Goal: Task Accomplishment & Management: Complete application form

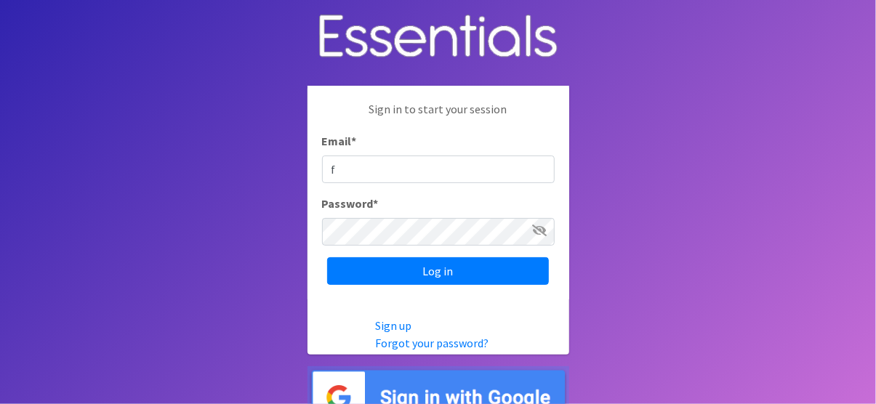
type input "[EMAIL_ADDRESS][DOMAIN_NAME]"
click at [327, 257] on input "Log in" at bounding box center [438, 271] width 222 height 28
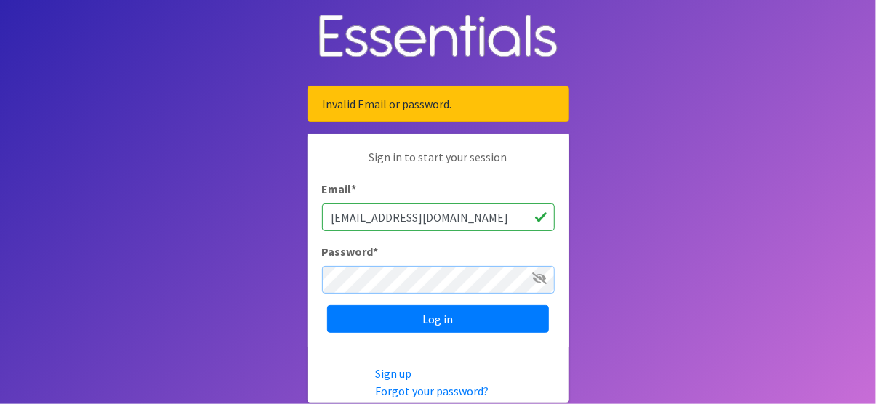
click at [327, 305] on input "Log in" at bounding box center [438, 319] width 222 height 28
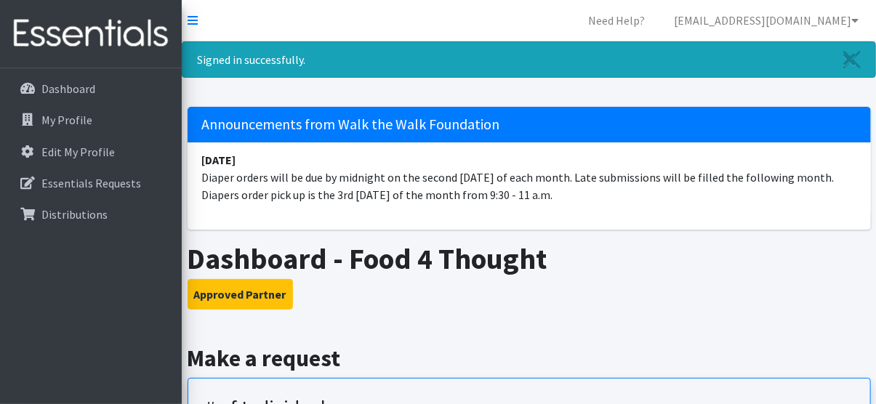
click at [756, 289] on h3 "Approved Partner" at bounding box center [530, 294] width 684 height 31
click at [665, 265] on h1 "Dashboard - Food 4 Thought" at bounding box center [530, 258] width 684 height 35
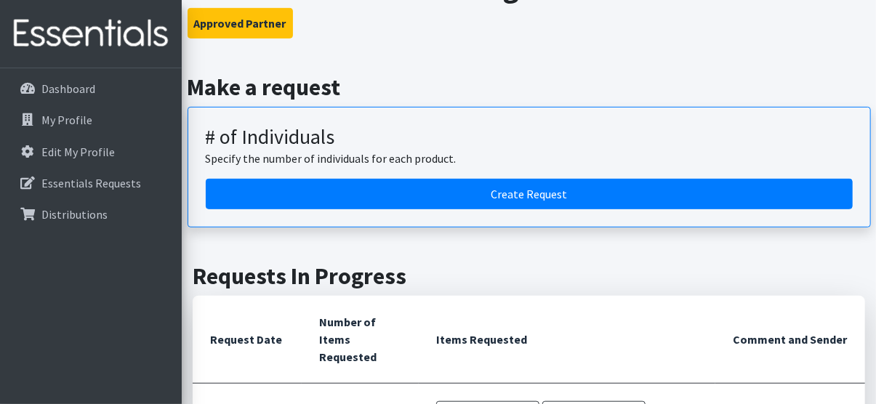
scroll to position [273, 0]
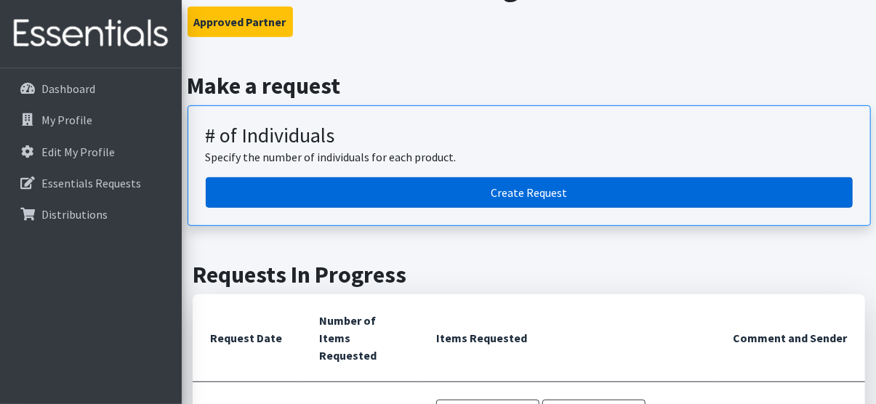
click at [542, 200] on link "Create Request" at bounding box center [529, 192] width 647 height 31
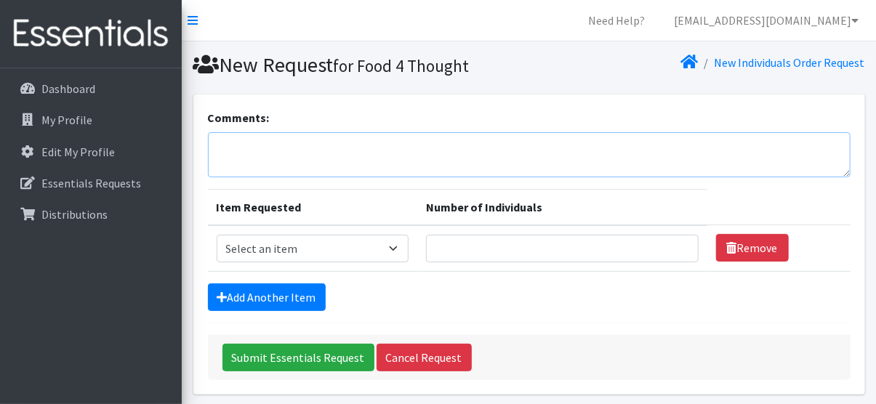
click at [306, 156] on textarea "Comments:" at bounding box center [529, 154] width 643 height 45
type textarea "6 boxes wipes, pull 4T/5T"
click at [404, 244] on select "Select an item Baby Wipes Diapers (Newborn). Diapers (Size 1) Diapers (Size 2) …" at bounding box center [313, 249] width 193 height 28
select select "11545"
click at [217, 235] on select "Select an item Baby Wipes Diapers (Newborn). Diapers (Size 1) Diapers (Size 2) …" at bounding box center [313, 249] width 193 height 28
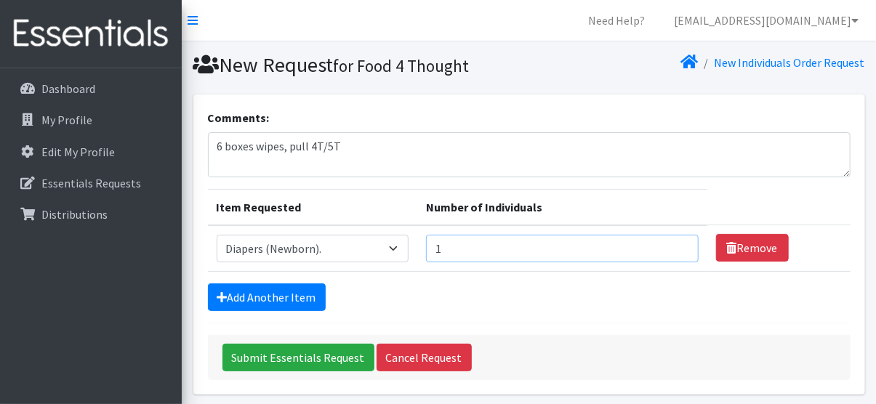
click at [676, 244] on input "1" at bounding box center [562, 249] width 272 height 28
click at [677, 239] on input "2" at bounding box center [562, 249] width 272 height 28
click at [677, 239] on input "3" at bounding box center [562, 249] width 272 height 28
click at [677, 239] on input "4" at bounding box center [562, 249] width 272 height 28
click at [677, 239] on input "5" at bounding box center [562, 249] width 272 height 28
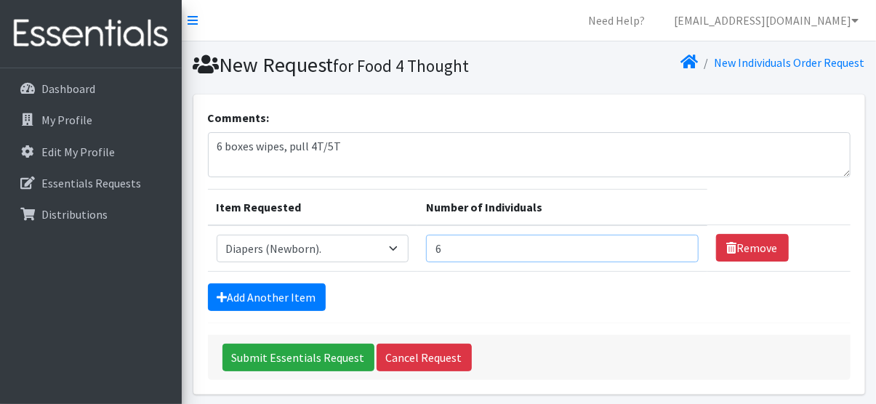
type input "6"
click at [677, 239] on input "6" at bounding box center [562, 249] width 272 height 28
click at [252, 287] on link "Add Another Item" at bounding box center [267, 298] width 118 height 28
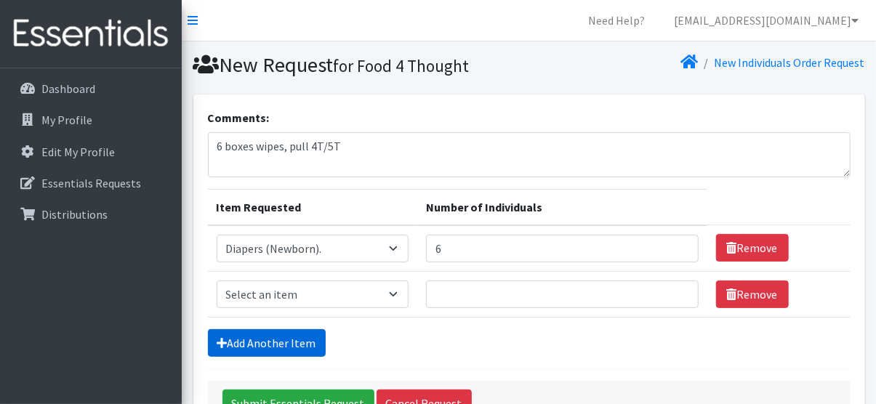
scroll to position [100, 0]
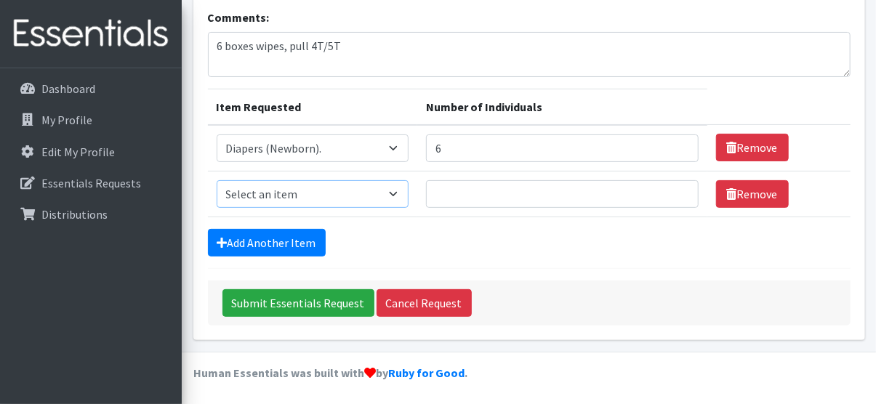
click at [407, 191] on select "Select an item Baby Wipes Diapers (Newborn). Diapers (Size 1) Diapers (Size 2) …" at bounding box center [313, 194] width 193 height 28
select select "11558"
click at [217, 180] on select "Select an item Baby Wipes Diapers (Newborn). Diapers (Size 1) Diapers (Size 2) …" at bounding box center [313, 194] width 193 height 28
click at [291, 234] on link "Add Another Item" at bounding box center [267, 243] width 118 height 28
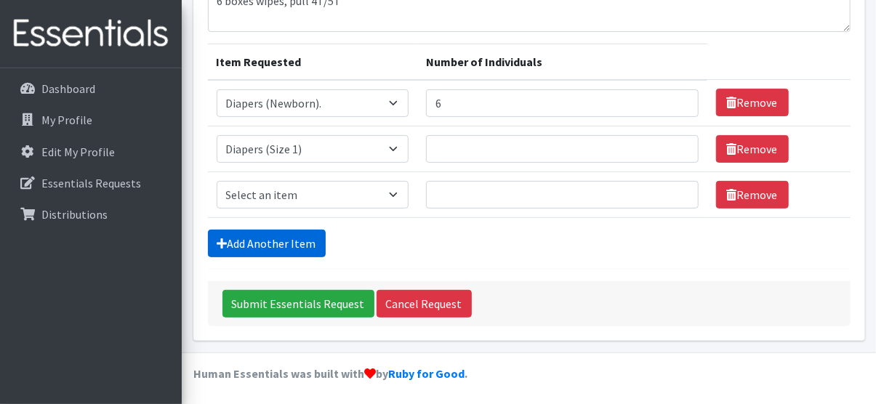
scroll to position [146, 0]
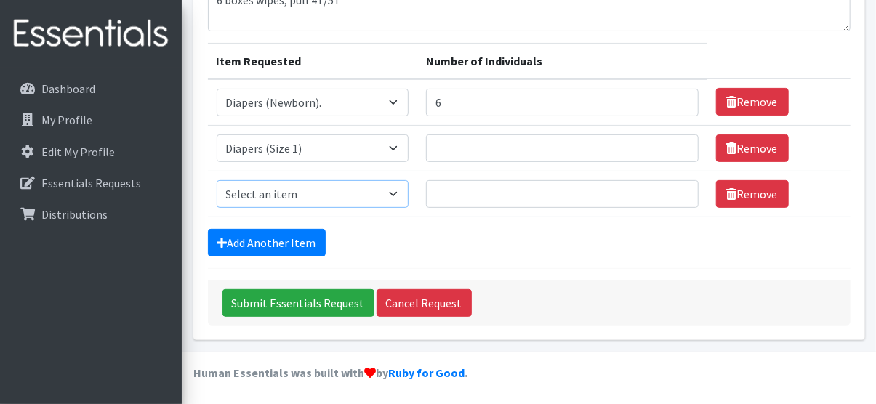
click at [401, 190] on select "Select an item Baby Wipes Diapers (Newborn). Diapers (Size 1) Diapers (Size 2) …" at bounding box center [313, 194] width 193 height 28
select select "11544"
click at [217, 180] on select "Select an item Baby Wipes Diapers (Newborn). Diapers (Size 1) Diapers (Size 2) …" at bounding box center [313, 194] width 193 height 28
click at [284, 225] on form "Comments: 6 boxes wipes, pull 4T/5T Item Requested Number of Individuals Item R…" at bounding box center [529, 144] width 643 height 363
click at [286, 247] on link "Add Another Item" at bounding box center [267, 243] width 118 height 28
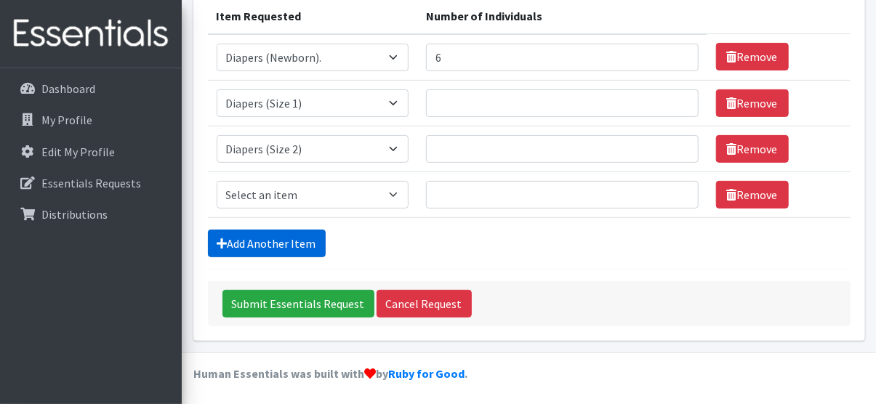
scroll to position [192, 0]
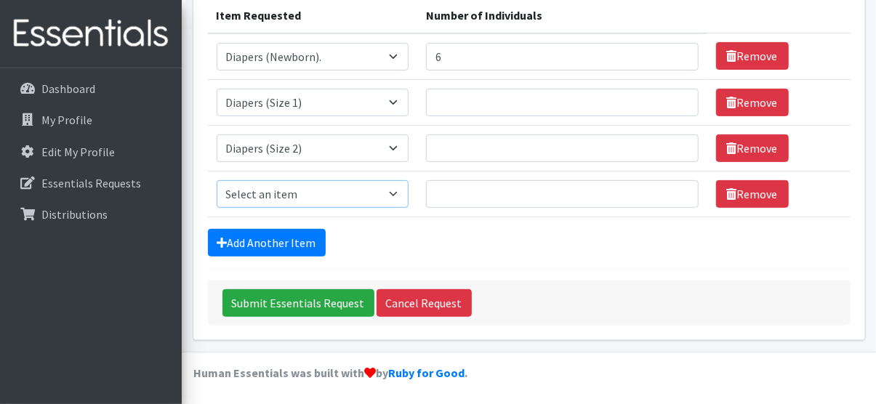
click at [402, 193] on select "Select an item Baby Wipes Diapers (Newborn). Diapers (Size 1) Diapers (Size 2) …" at bounding box center [313, 194] width 193 height 28
select select "11547"
click at [217, 180] on select "Select an item Baby Wipes Diapers (Newborn). Diapers (Size 1) Diapers (Size 2) …" at bounding box center [313, 194] width 193 height 28
click at [260, 242] on link "Add Another Item" at bounding box center [267, 243] width 118 height 28
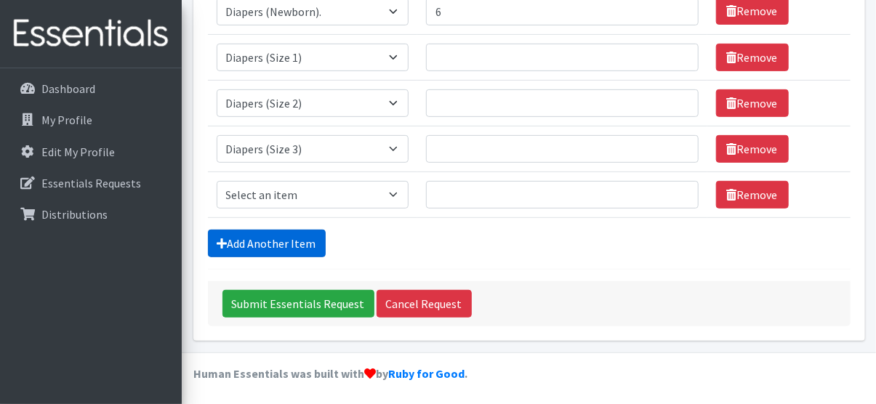
scroll to position [238, 0]
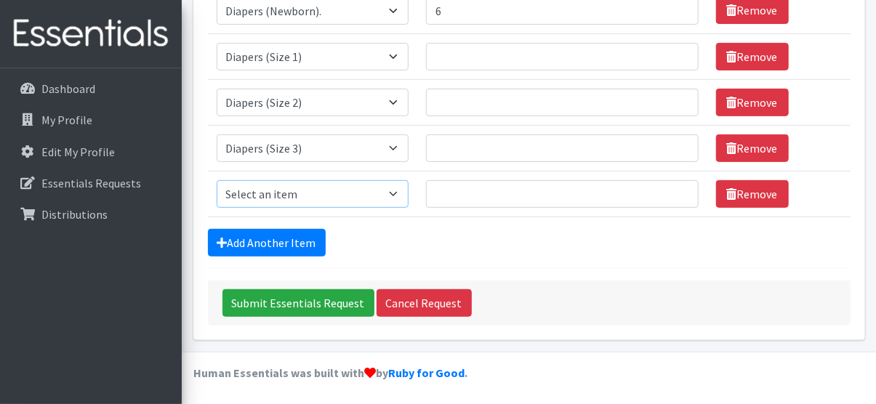
click at [401, 191] on select "Select an item Baby Wipes Diapers (Newborn). Diapers (Size 1) Diapers (Size 2) …" at bounding box center [313, 194] width 193 height 28
select select "11546"
click at [217, 180] on select "Select an item Baby Wipes Diapers (Newborn). Diapers (Size 1) Diapers (Size 2) …" at bounding box center [313, 194] width 193 height 28
click at [284, 229] on link "Add Another Item" at bounding box center [267, 243] width 118 height 28
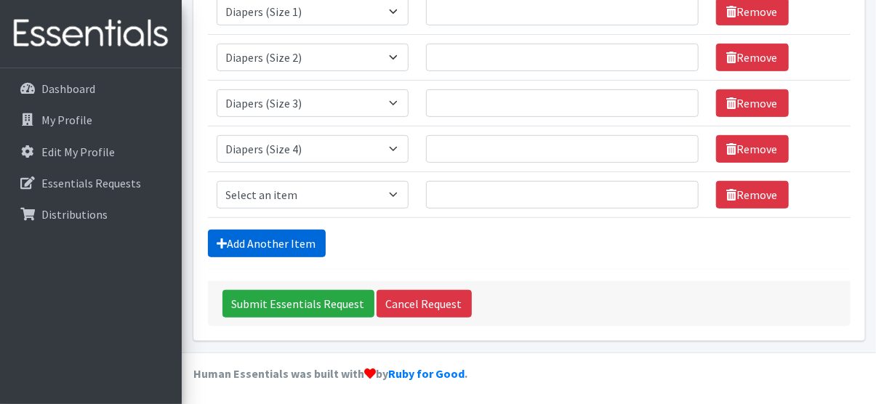
scroll to position [284, 0]
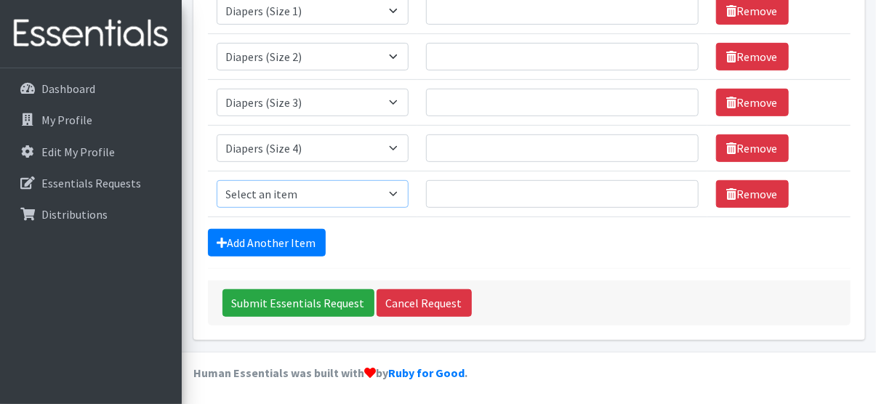
click at [400, 191] on select "Select an item Baby Wipes Diapers (Newborn). Diapers (Size 1) Diapers (Size 2) …" at bounding box center [313, 194] width 193 height 28
select select "11539"
click at [217, 180] on select "Select an item Baby Wipes Diapers (Newborn). Diapers (Size 1) Diapers (Size 2) …" at bounding box center [313, 194] width 193 height 28
click at [292, 239] on link "Add Another Item" at bounding box center [267, 243] width 118 height 28
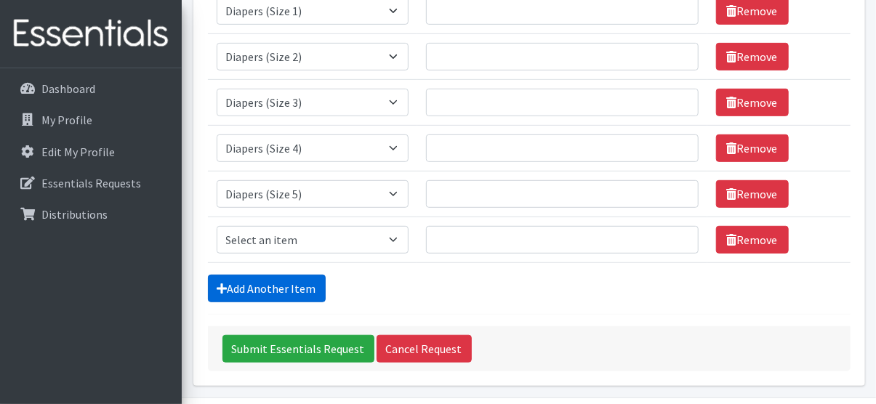
scroll to position [329, 0]
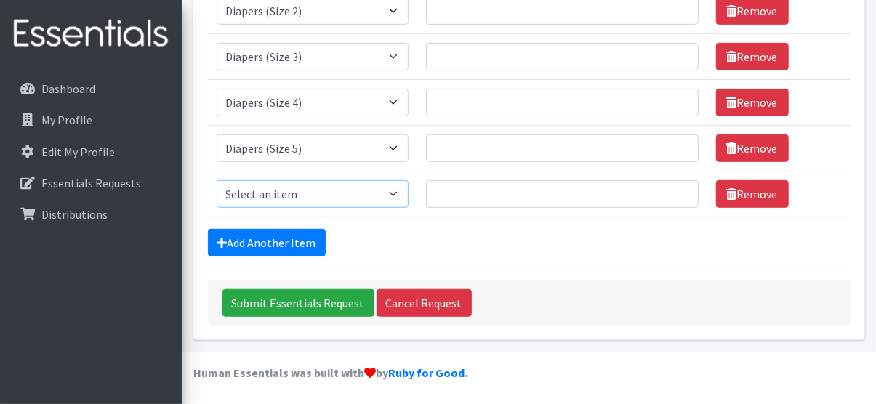
click at [400, 188] on select "Select an item Baby Wipes Diapers (Newborn). Diapers (Size 1) Diapers (Size 2) …" at bounding box center [313, 194] width 193 height 28
select select "11523"
click at [217, 180] on select "Select an item Baby Wipes Diapers (Newborn). Diapers (Size 1) Diapers (Size 2) …" at bounding box center [313, 194] width 193 height 28
click at [292, 236] on link "Add Another Item" at bounding box center [267, 243] width 118 height 28
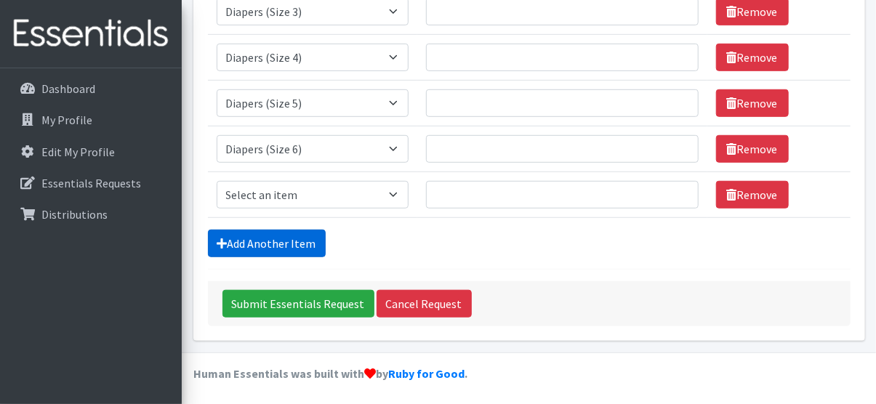
scroll to position [375, 0]
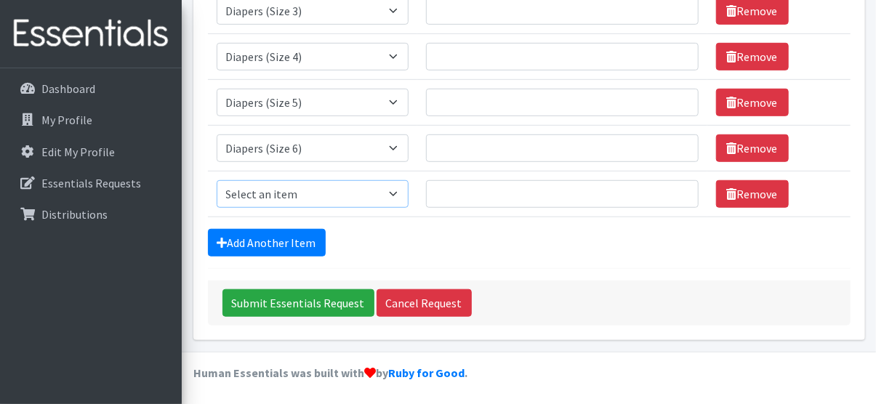
click at [400, 189] on select "Select an item Baby Wipes Diapers (Newborn). Diapers (Size 1) Diapers (Size 2) …" at bounding box center [313, 194] width 193 height 28
select select "14677"
click at [217, 180] on select "Select an item Baby Wipes Diapers (Newborn). Diapers (Size 1) Diapers (Size 2) …" at bounding box center [313, 194] width 193 height 28
click at [297, 244] on link "Add Another Item" at bounding box center [267, 243] width 118 height 28
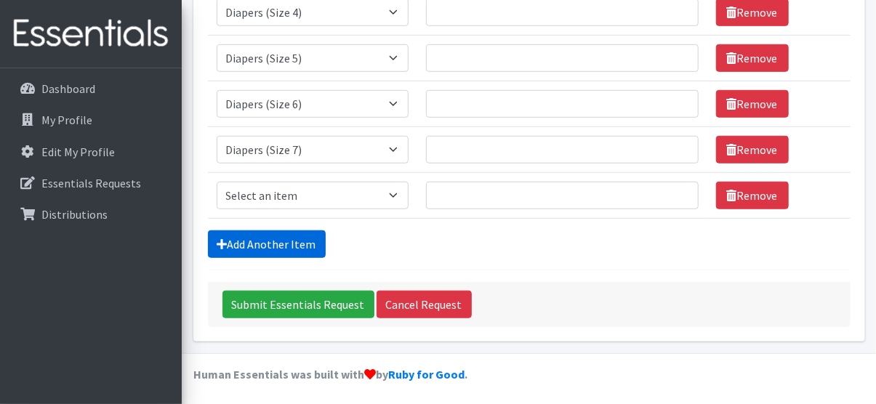
scroll to position [420, 0]
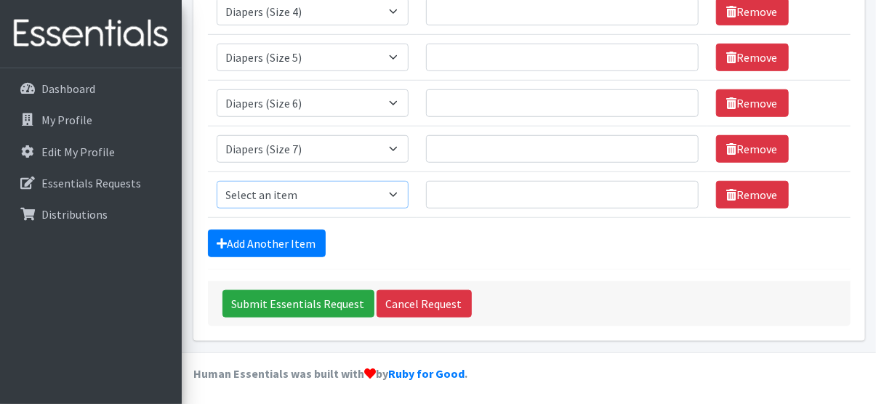
click at [399, 189] on select "Select an item Baby Wipes Diapers (Newborn). Diapers (Size 1) Diapers (Size 2) …" at bounding box center [313, 195] width 193 height 28
select select "15172"
click at [217, 181] on select "Select an item Baby Wipes Diapers (Newborn). Diapers (Size 1) Diapers (Size 2) …" at bounding box center [313, 195] width 193 height 28
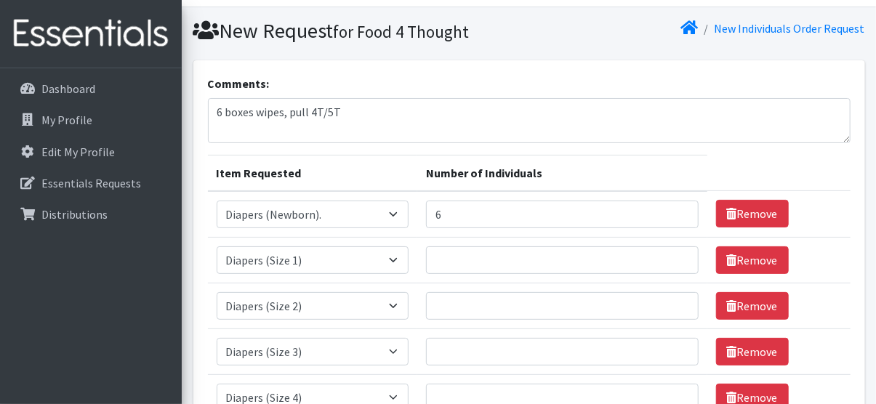
scroll to position [0, 0]
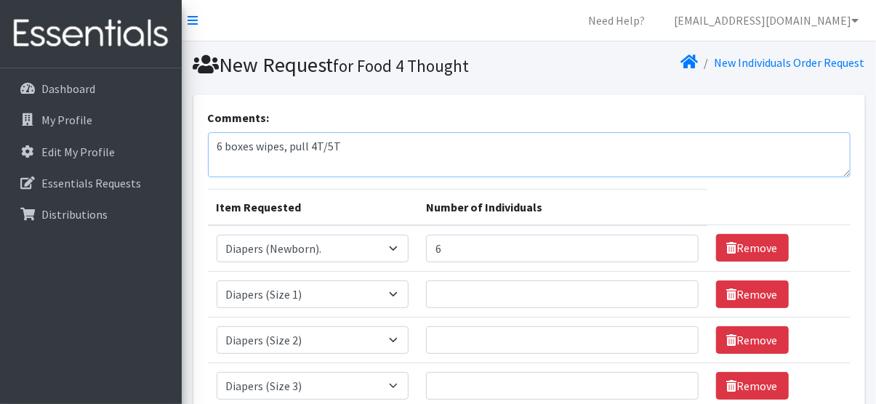
drag, startPoint x: 255, startPoint y: 145, endPoint x: 194, endPoint y: 145, distance: 60.4
click at [223, 145] on textarea "6 boxes wipes, pull 4T/5T" at bounding box center [529, 154] width 643 height 45
drag, startPoint x: 217, startPoint y: 145, endPoint x: 289, endPoint y: 141, distance: 72.1
click at [289, 141] on textarea "6 boxes wipes, pull 4T/5T" at bounding box center [529, 154] width 643 height 45
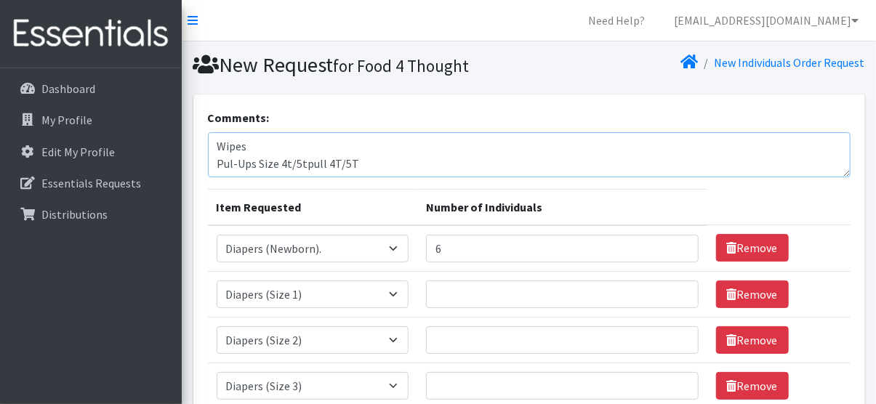
click at [353, 168] on textarea "Wipes Pul-Ups Size 4t/5tpull 4T/5T" at bounding box center [529, 154] width 643 height 45
click at [231, 164] on textarea "Wipes Pul-Ups Size 4t/5t" at bounding box center [529, 154] width 643 height 45
type textarea "Wipes Pull-Ups Size 4t/5t"
click at [398, 244] on select "Select an item Baby Wipes Diapers (Newborn). Diapers (Size 1) Diapers (Size 2) …" at bounding box center [313, 249] width 193 height 28
click at [536, 154] on textarea "Wipes Pull-Ups Size 4t/5t" at bounding box center [529, 154] width 643 height 45
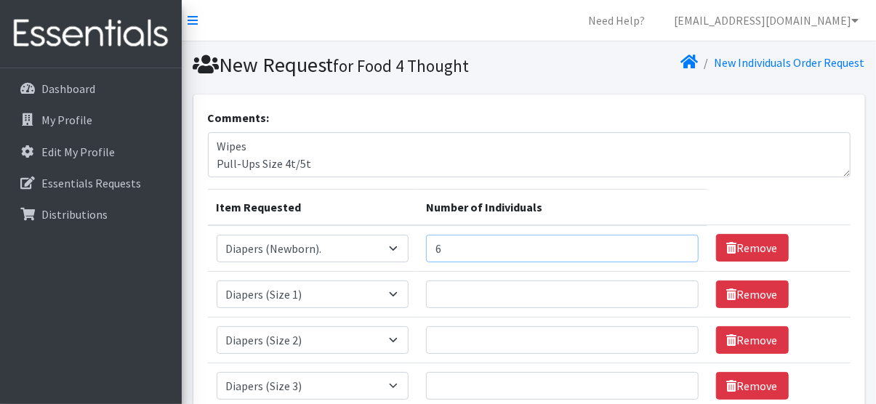
click at [470, 241] on input "6" at bounding box center [562, 249] width 272 height 28
click at [670, 250] on input "6" at bounding box center [562, 249] width 272 height 28
click at [677, 239] on input "6" at bounding box center [562, 249] width 272 height 28
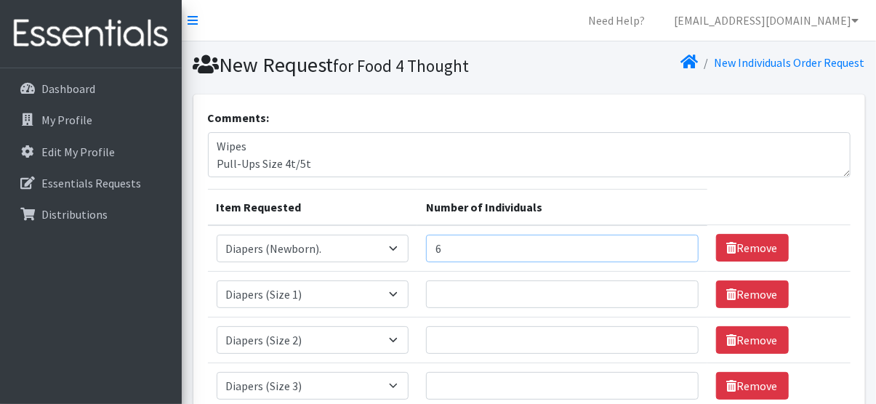
click at [677, 239] on input "6" at bounding box center [562, 249] width 272 height 28
click at [676, 244] on input "7" at bounding box center [562, 249] width 272 height 28
click at [676, 244] on input "8" at bounding box center [562, 249] width 272 height 28
click at [676, 244] on input "9" at bounding box center [562, 249] width 272 height 28
click at [676, 244] on input "10" at bounding box center [562, 249] width 272 height 28
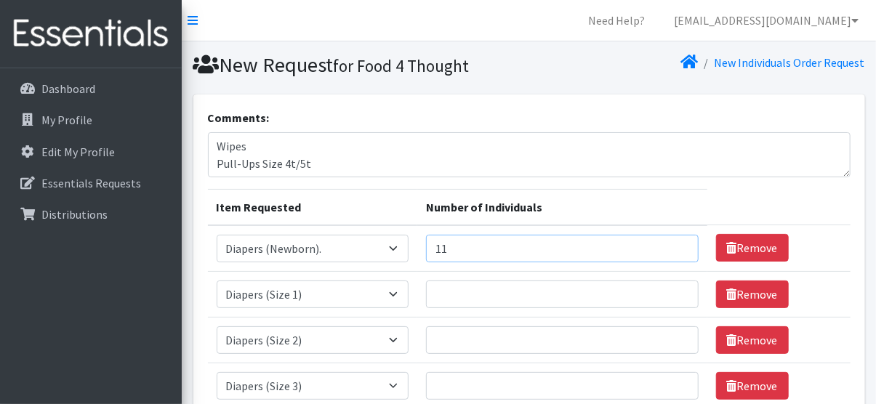
click at [676, 244] on input "11" at bounding box center [562, 249] width 272 height 28
click at [676, 244] on input "12" at bounding box center [562, 249] width 272 height 28
click at [676, 244] on input "13" at bounding box center [562, 249] width 272 height 28
click at [676, 244] on input "14" at bounding box center [562, 249] width 272 height 28
click at [676, 244] on input "56" at bounding box center [562, 249] width 272 height 28
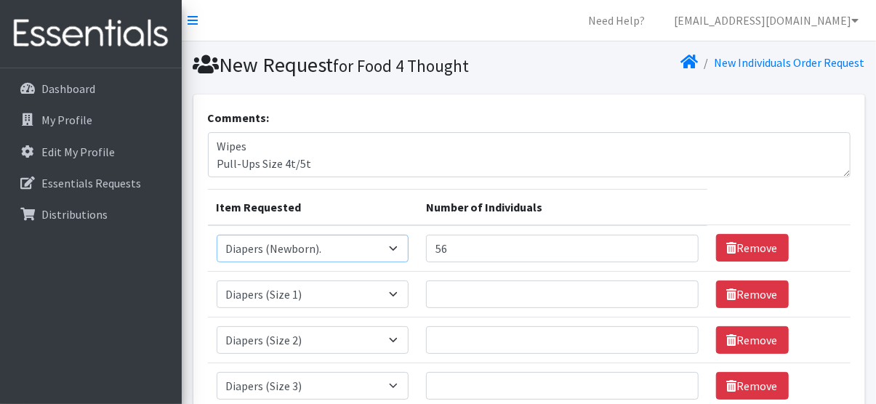
click at [404, 246] on select "Select an item Baby Wipes Diapers (Newborn). Diapers (Size 1) Diapers (Size 2) …" at bounding box center [313, 249] width 193 height 28
click at [676, 242] on input "57" at bounding box center [562, 249] width 272 height 28
click at [676, 242] on input "58" at bounding box center [562, 249] width 272 height 28
click at [676, 242] on input "59" at bounding box center [562, 249] width 272 height 28
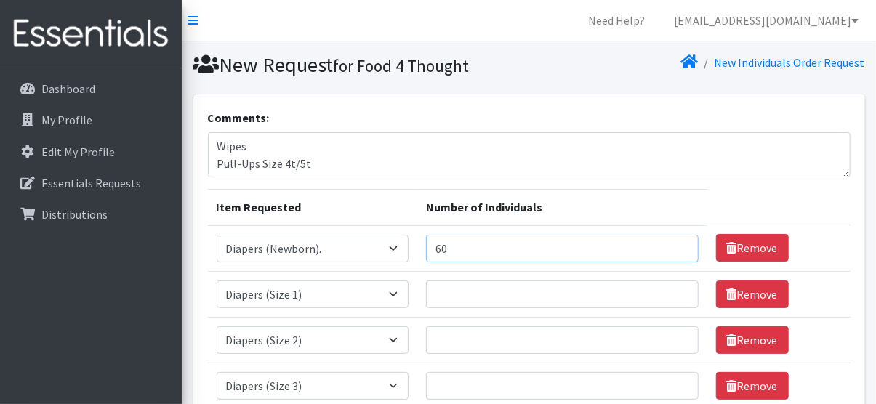
click at [676, 242] on input "60" at bounding box center [562, 249] width 272 height 28
click at [676, 242] on input "61" at bounding box center [562, 249] width 272 height 28
click at [676, 242] on input "62" at bounding box center [562, 249] width 272 height 28
click at [676, 242] on input "63" at bounding box center [562, 249] width 272 height 28
click at [676, 242] on input "64" at bounding box center [562, 249] width 272 height 28
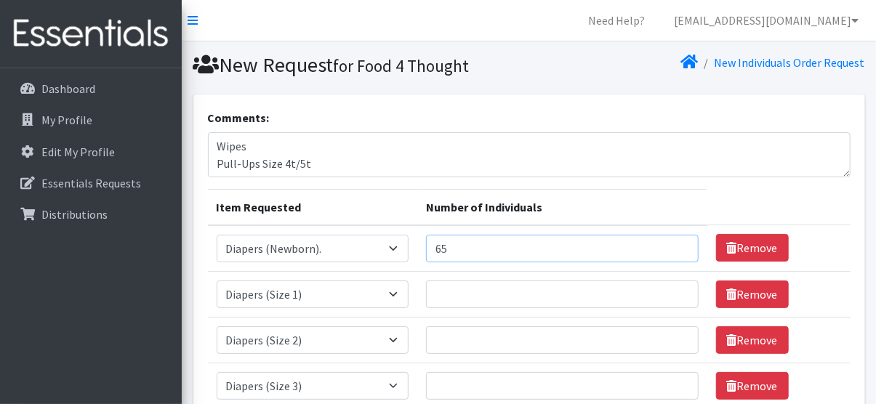
click at [676, 242] on input "65" at bounding box center [562, 249] width 272 height 28
click at [676, 242] on input "77" at bounding box center [562, 249] width 272 height 28
click at [671, 248] on input "76" at bounding box center [562, 249] width 272 height 28
click at [672, 247] on input "77" at bounding box center [562, 249] width 272 height 28
click at [672, 247] on input "78" at bounding box center [562, 249] width 272 height 28
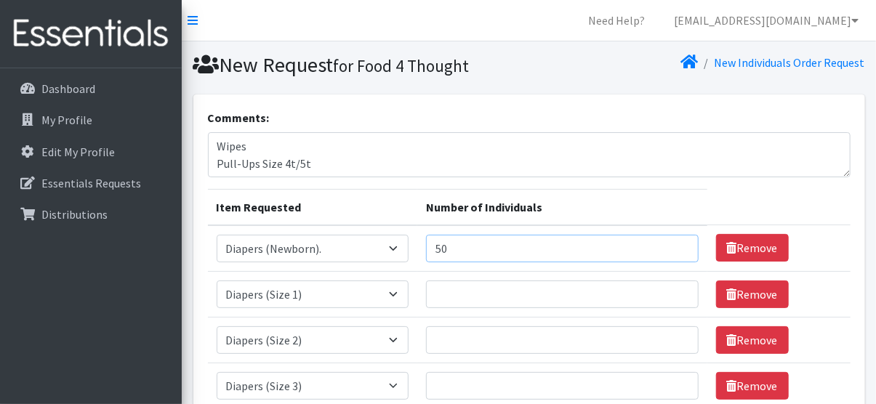
click at [673, 253] on input "50" at bounding box center [562, 249] width 272 height 28
click at [672, 255] on input "49" at bounding box center [562, 249] width 272 height 28
click at [672, 255] on input "48" at bounding box center [562, 249] width 272 height 28
click at [672, 255] on input "47" at bounding box center [562, 249] width 272 height 28
click at [672, 255] on input "46" at bounding box center [562, 249] width 272 height 28
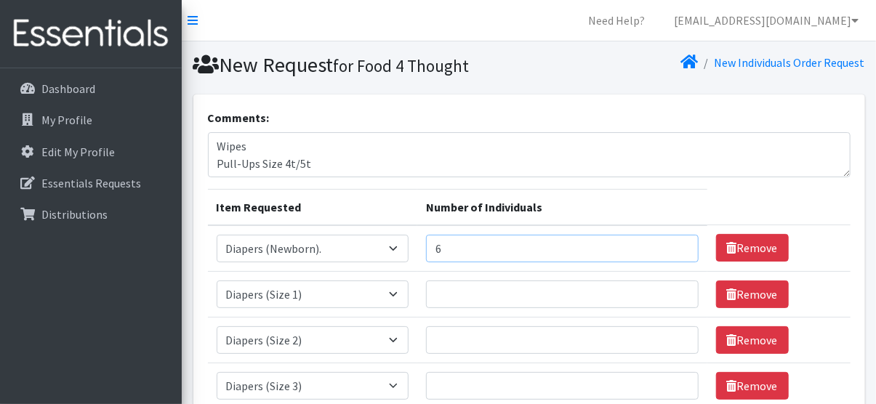
click at [672, 255] on input "6" at bounding box center [562, 249] width 272 height 28
click at [678, 244] on input "17" at bounding box center [562, 249] width 272 height 28
click at [678, 244] on input "18" at bounding box center [562, 249] width 272 height 28
click at [678, 244] on input "19" at bounding box center [562, 249] width 272 height 28
type input "20"
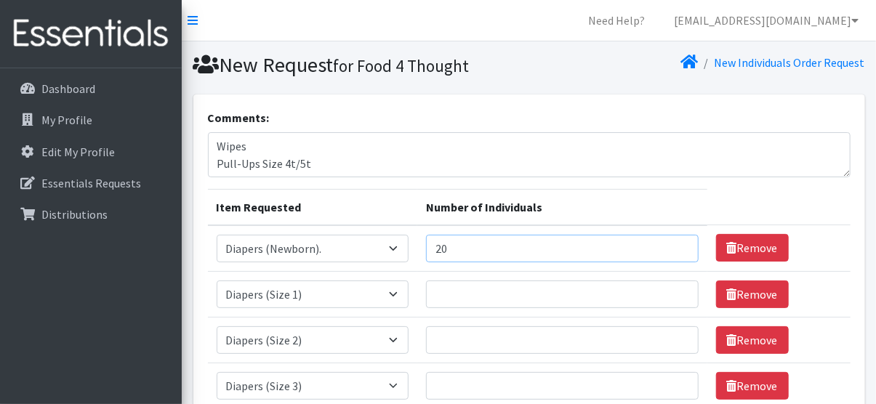
click at [681, 247] on input "20" at bounding box center [562, 249] width 272 height 28
click at [675, 289] on input "1" at bounding box center [562, 295] width 272 height 28
click at [675, 289] on input "45" at bounding box center [562, 295] width 272 height 28
click at [675, 297] on input "38" at bounding box center [562, 295] width 272 height 28
click at [672, 300] on input "37" at bounding box center [562, 295] width 272 height 28
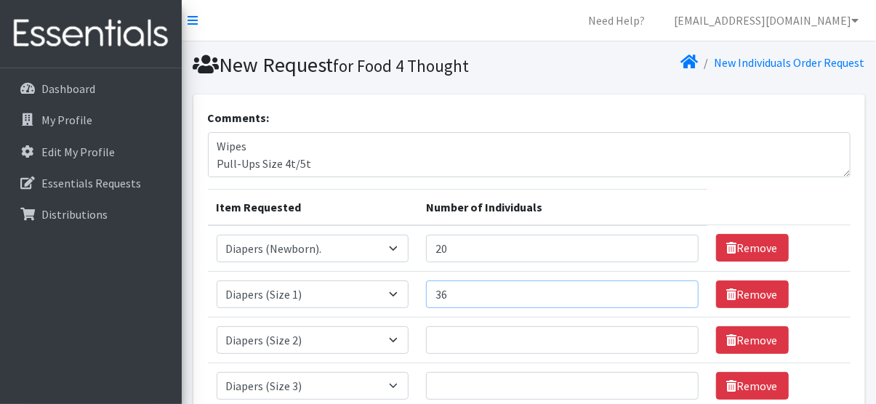
click at [672, 300] on input "36" at bounding box center [562, 295] width 272 height 28
click at [672, 300] on input "35" at bounding box center [562, 295] width 272 height 28
click at [672, 300] on input "34" at bounding box center [562, 295] width 272 height 28
click at [672, 300] on input "33" at bounding box center [562, 295] width 272 height 28
click at [672, 300] on input "32" at bounding box center [562, 295] width 272 height 28
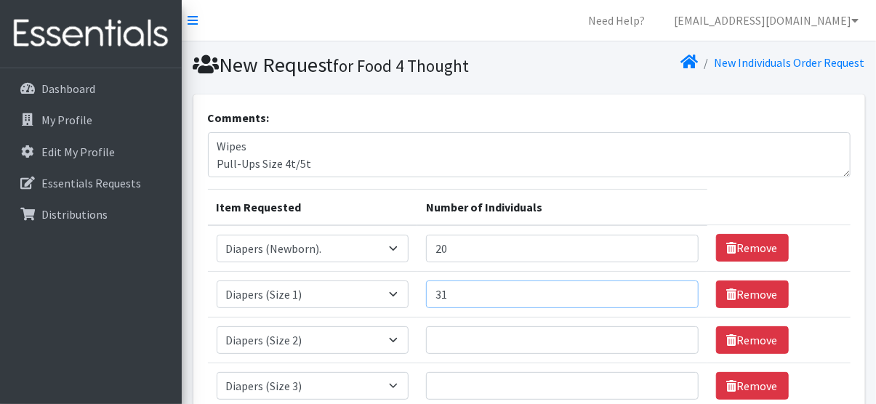
click at [672, 300] on input "31" at bounding box center [562, 295] width 272 height 28
click at [672, 300] on input "30" at bounding box center [562, 295] width 272 height 28
click at [672, 300] on input "29" at bounding box center [562, 295] width 272 height 28
click at [672, 300] on input "28" at bounding box center [562, 295] width 272 height 28
click at [672, 300] on input "27" at bounding box center [562, 295] width 272 height 28
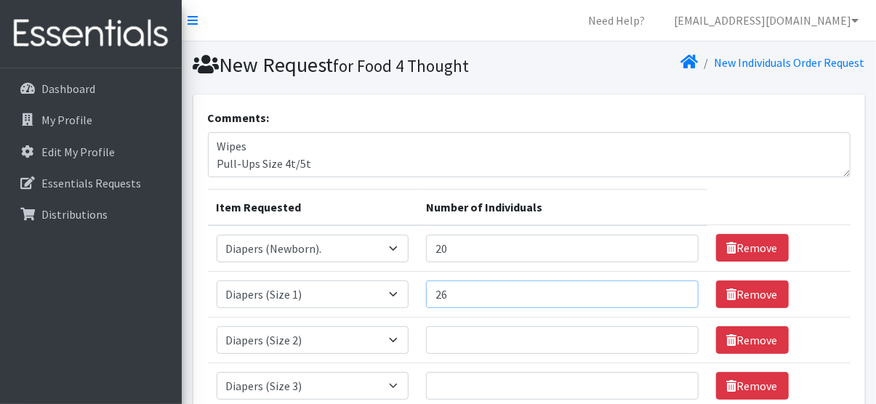
click at [672, 300] on input "26" at bounding box center [562, 295] width 272 height 28
click at [672, 300] on input "25" at bounding box center [562, 295] width 272 height 28
click at [672, 300] on input "24" at bounding box center [562, 295] width 272 height 28
click at [672, 300] on input "23" at bounding box center [562, 295] width 272 height 28
click at [672, 300] on input "22" at bounding box center [562, 295] width 272 height 28
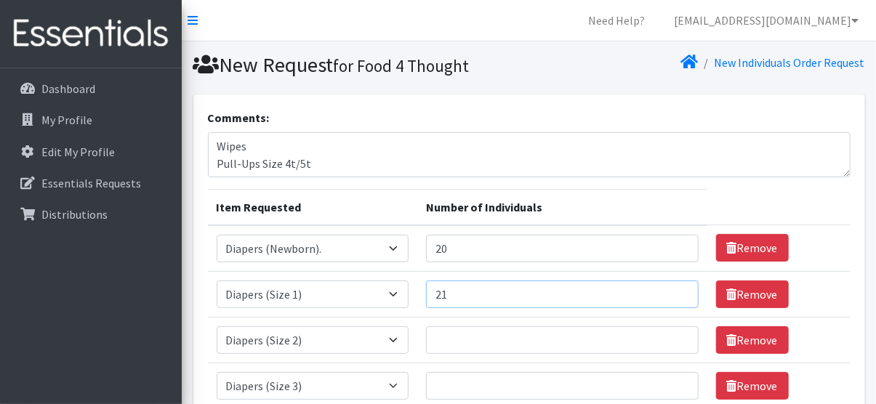
click at [672, 300] on input "21" at bounding box center [562, 295] width 272 height 28
type input "20"
click at [672, 300] on input "20" at bounding box center [562, 295] width 272 height 28
click at [675, 254] on input "19" at bounding box center [562, 249] width 272 height 28
click at [675, 254] on input "18" at bounding box center [562, 249] width 272 height 28
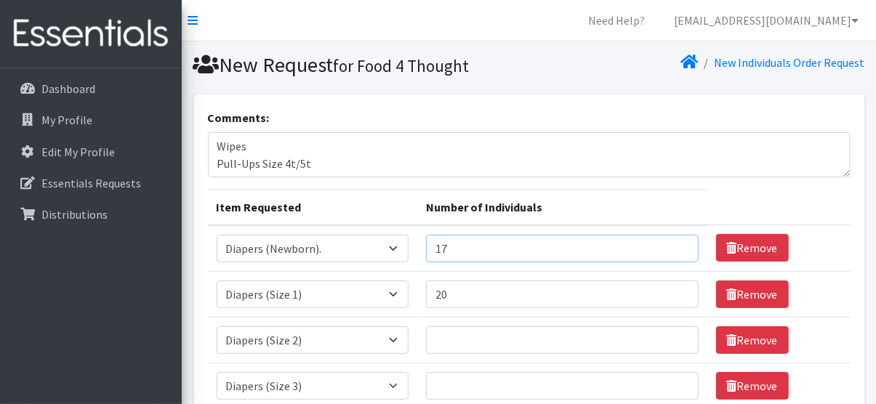
click at [675, 254] on input "17" at bounding box center [562, 249] width 272 height 28
click at [675, 254] on input "16" at bounding box center [562, 249] width 272 height 28
click at [675, 254] on input "15" at bounding box center [562, 249] width 272 height 28
click at [675, 254] on input "14" at bounding box center [562, 249] width 272 height 28
click at [675, 254] on input "13" at bounding box center [562, 249] width 272 height 28
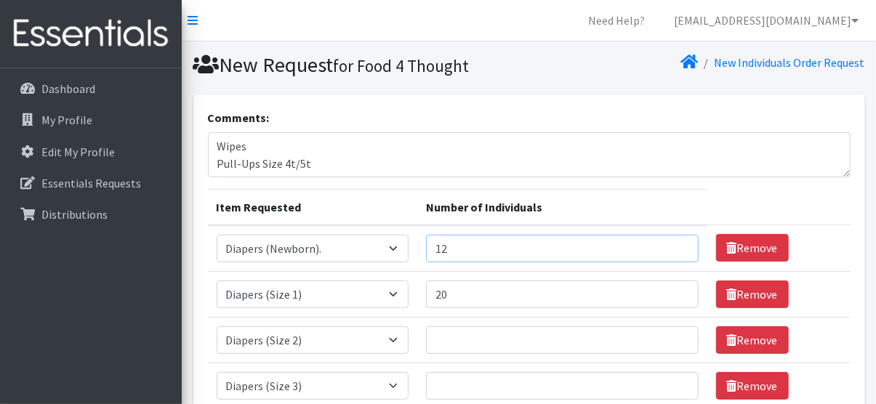
click at [675, 254] on input "12" at bounding box center [562, 249] width 272 height 28
click at [675, 254] on input "11" at bounding box center [562, 249] width 272 height 28
click at [675, 254] on input "10" at bounding box center [562, 249] width 272 height 28
click at [675, 254] on input "9" at bounding box center [562, 249] width 272 height 28
click at [675, 254] on input "8" at bounding box center [562, 249] width 272 height 28
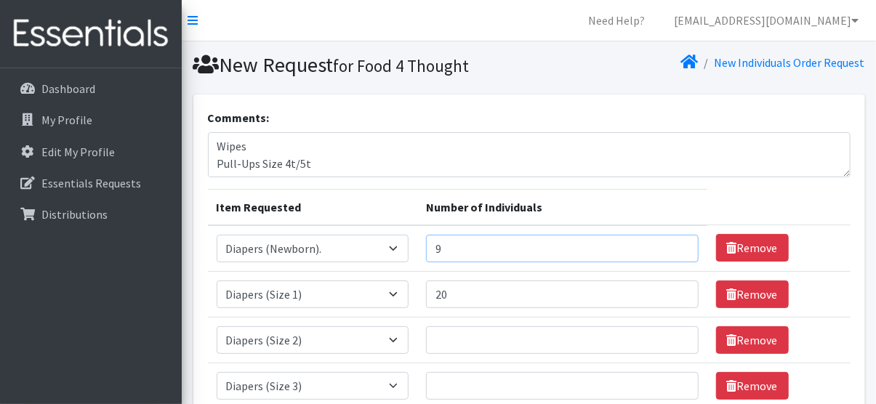
click at [676, 244] on input "9" at bounding box center [562, 249] width 272 height 28
click at [676, 244] on input "10" at bounding box center [562, 249] width 272 height 28
click at [676, 244] on input "11" at bounding box center [562, 249] width 272 height 28
click at [676, 244] on input "12" at bounding box center [562, 249] width 272 height 28
click at [676, 244] on input "13" at bounding box center [562, 249] width 272 height 28
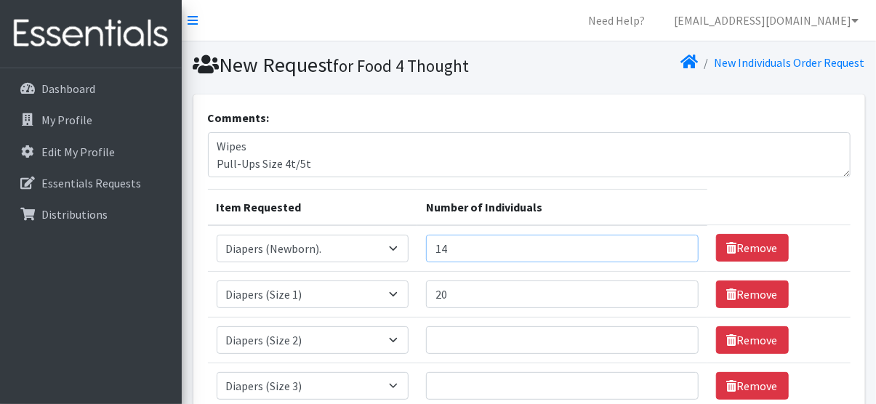
click at [676, 244] on input "14" at bounding box center [562, 249] width 272 height 28
type input "15"
click at [676, 244] on input "15" at bounding box center [562, 249] width 272 height 28
click at [677, 337] on input "24" at bounding box center [562, 341] width 272 height 28
click at [676, 343] on input "23" at bounding box center [562, 341] width 272 height 28
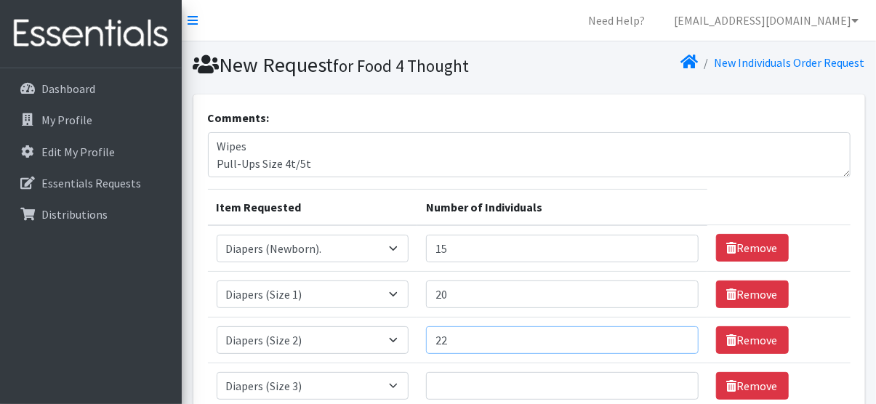
click at [676, 343] on input "22" at bounding box center [562, 341] width 272 height 28
click at [676, 343] on input "21" at bounding box center [562, 341] width 272 height 28
click at [676, 343] on input "20" at bounding box center [562, 341] width 272 height 28
click at [676, 343] on input "19" at bounding box center [562, 341] width 272 height 28
click at [676, 343] on input "18" at bounding box center [562, 341] width 272 height 28
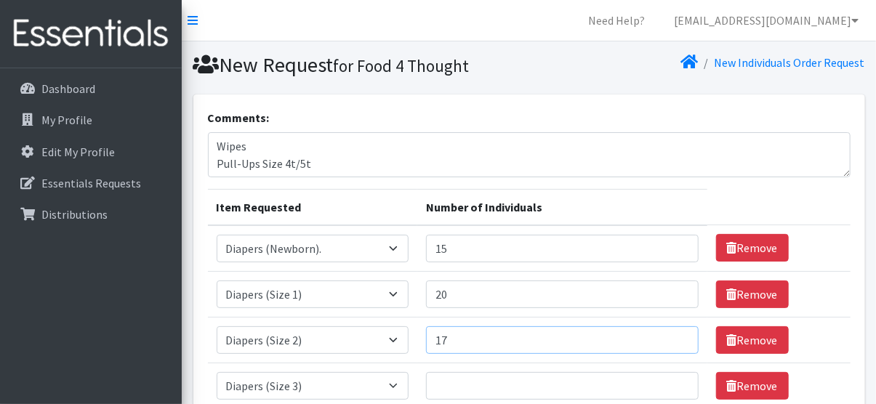
click at [676, 343] on input "17" at bounding box center [562, 341] width 272 height 28
click at [676, 343] on input "16" at bounding box center [562, 341] width 272 height 28
type input "15"
click at [676, 343] on input "15" at bounding box center [562, 341] width 272 height 28
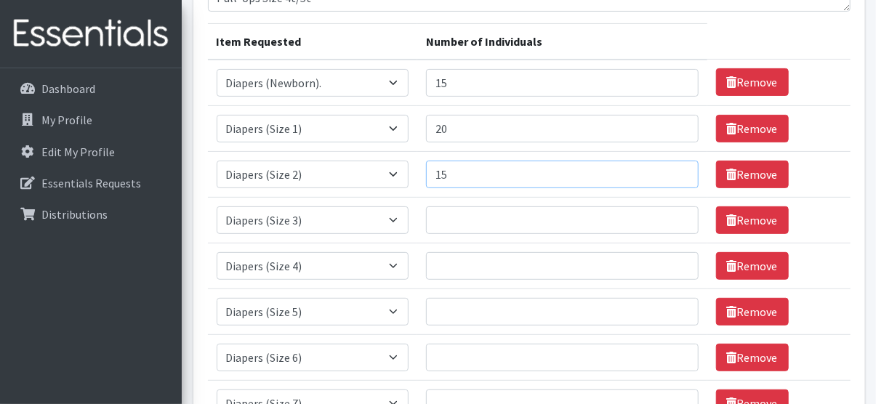
scroll to position [175, 0]
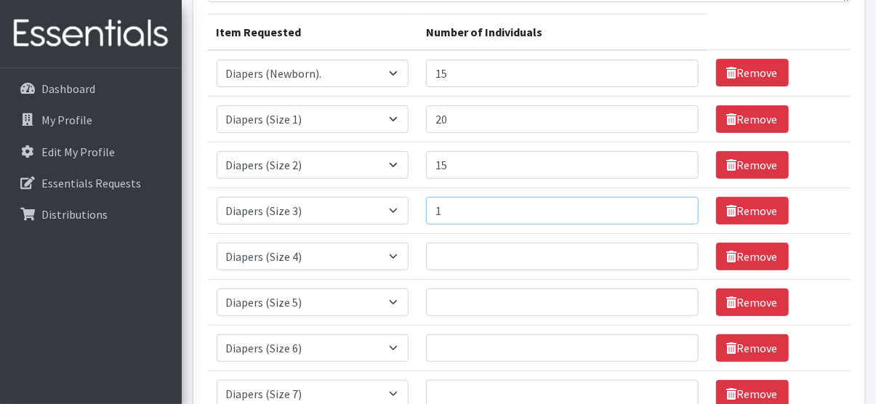
click at [674, 205] on input "1" at bounding box center [562, 211] width 272 height 28
click at [675, 204] on input "2" at bounding box center [562, 211] width 272 height 28
click at [675, 204] on input "3" at bounding box center [562, 211] width 272 height 28
click at [675, 204] on input "19" at bounding box center [562, 211] width 272 height 28
click at [675, 204] on input "31" at bounding box center [562, 211] width 272 height 28
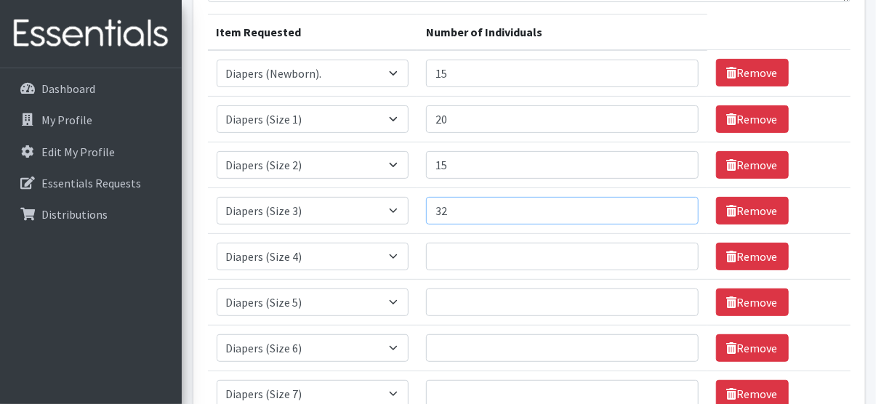
click at [675, 204] on input "32" at bounding box center [562, 211] width 272 height 28
click at [675, 204] on input "33" at bounding box center [562, 211] width 272 height 28
click at [675, 204] on input "34" at bounding box center [562, 211] width 272 height 28
click at [675, 204] on input "35" at bounding box center [562, 211] width 272 height 28
click at [674, 211] on input "34" at bounding box center [562, 211] width 272 height 28
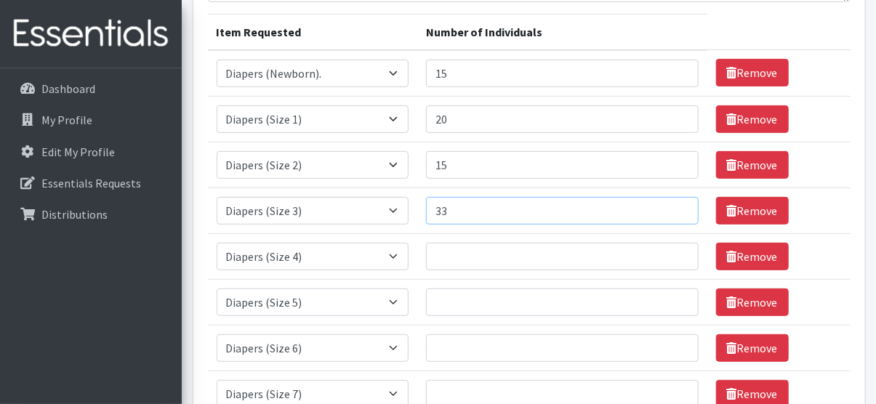
click at [674, 211] on input "33" at bounding box center [562, 211] width 272 height 28
click at [674, 211] on input "32" at bounding box center [562, 211] width 272 height 28
click at [674, 211] on input "31" at bounding box center [562, 211] width 272 height 28
click at [674, 211] on input "30" at bounding box center [562, 211] width 272 height 28
click at [674, 211] on input "29" at bounding box center [562, 211] width 272 height 28
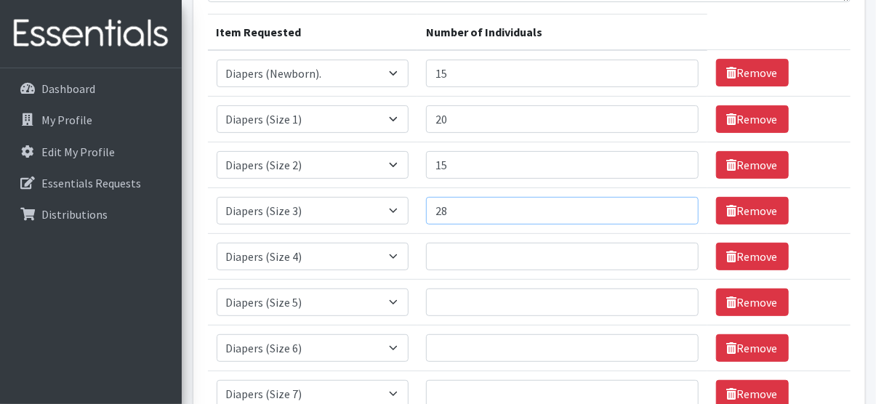
click at [674, 211] on input "28" at bounding box center [562, 211] width 272 height 28
click at [674, 211] on input "27" at bounding box center [562, 211] width 272 height 28
click at [674, 211] on input "26" at bounding box center [562, 211] width 272 height 28
click at [674, 211] on input "25" at bounding box center [562, 211] width 272 height 28
click at [674, 211] on input "24" at bounding box center [562, 211] width 272 height 28
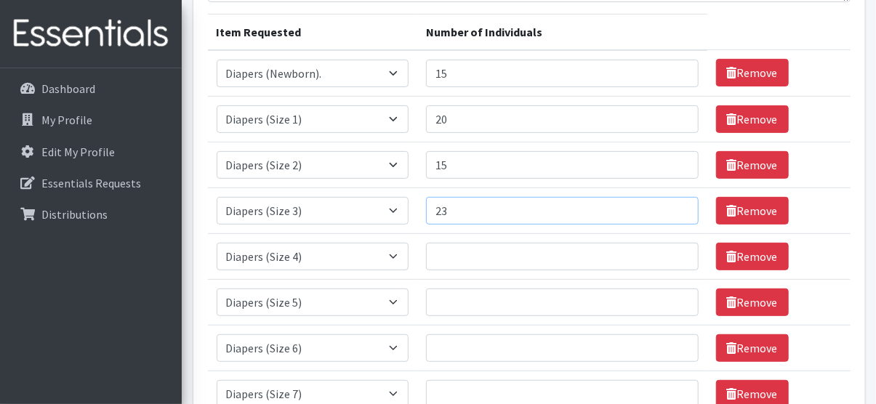
click at [674, 211] on input "23" at bounding box center [562, 211] width 272 height 28
click at [674, 211] on input "22" at bounding box center [562, 211] width 272 height 28
click at [674, 211] on input "21" at bounding box center [562, 211] width 272 height 28
click at [674, 211] on input "20" at bounding box center [562, 211] width 272 height 28
click at [674, 211] on input "19" at bounding box center [562, 211] width 272 height 28
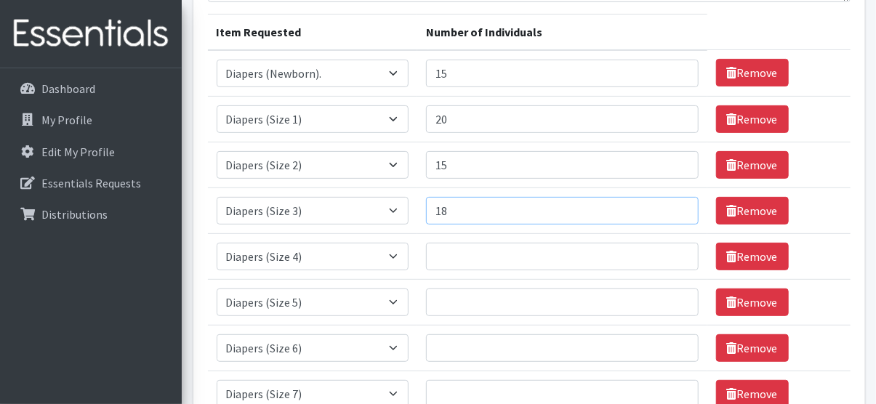
click at [674, 211] on input "18" at bounding box center [562, 211] width 272 height 28
click at [674, 211] on input "17" at bounding box center [562, 211] width 272 height 28
click at [674, 211] on input "16" at bounding box center [562, 211] width 272 height 28
click at [674, 211] on input "15" at bounding box center [562, 211] width 272 height 28
click at [674, 211] on input "14" at bounding box center [562, 211] width 272 height 28
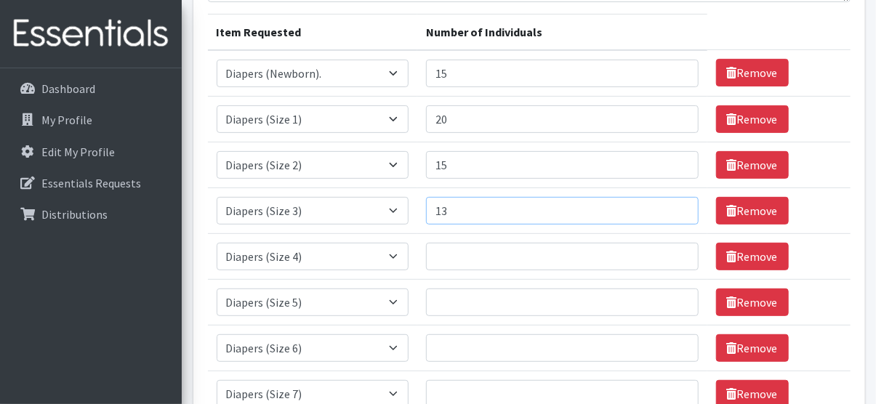
click at [674, 211] on input "13" at bounding box center [562, 211] width 272 height 28
type input "12"
click at [674, 211] on input "12" at bounding box center [562, 211] width 272 height 28
click at [676, 77] on input "14" at bounding box center [562, 74] width 272 height 28
click at [676, 77] on input "13" at bounding box center [562, 74] width 272 height 28
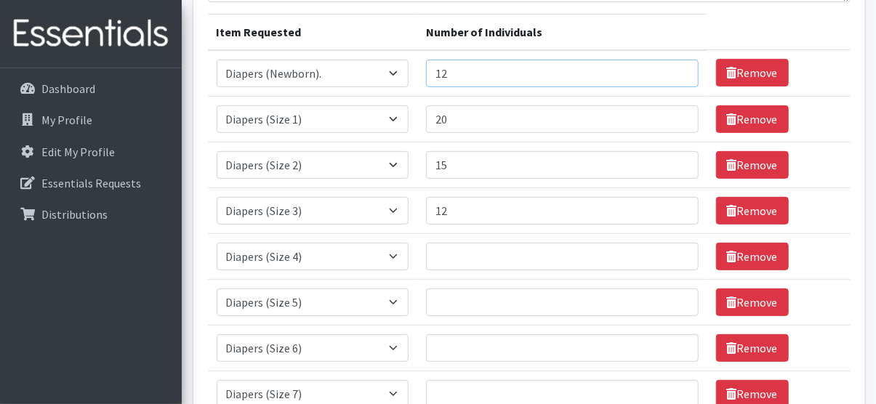
click at [676, 77] on input "12" at bounding box center [562, 74] width 272 height 28
click at [676, 77] on input "11" at bounding box center [562, 74] width 272 height 28
type input "10"
click at [676, 77] on input "10" at bounding box center [562, 74] width 272 height 28
click at [675, 119] on input "19" at bounding box center [562, 119] width 272 height 28
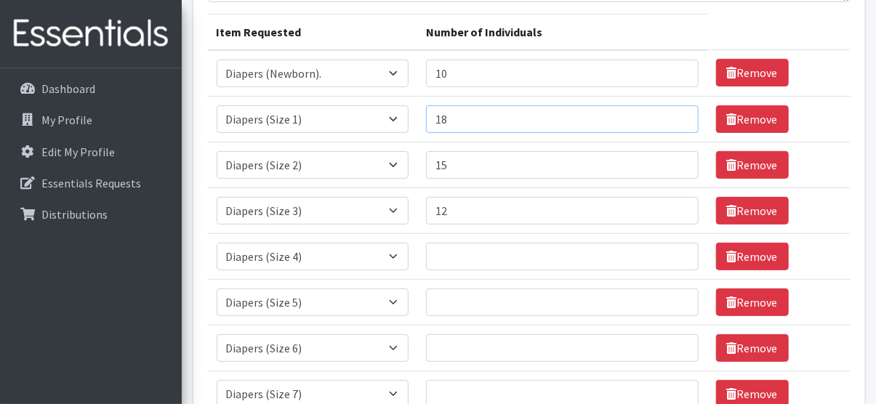
click at [675, 119] on input "18" at bounding box center [562, 119] width 272 height 28
click at [675, 119] on input "17" at bounding box center [562, 119] width 272 height 28
click at [675, 119] on input "16" at bounding box center [562, 119] width 272 height 28
click at [675, 119] on input "15" at bounding box center [562, 119] width 272 height 28
click at [675, 119] on input "14" at bounding box center [562, 119] width 272 height 28
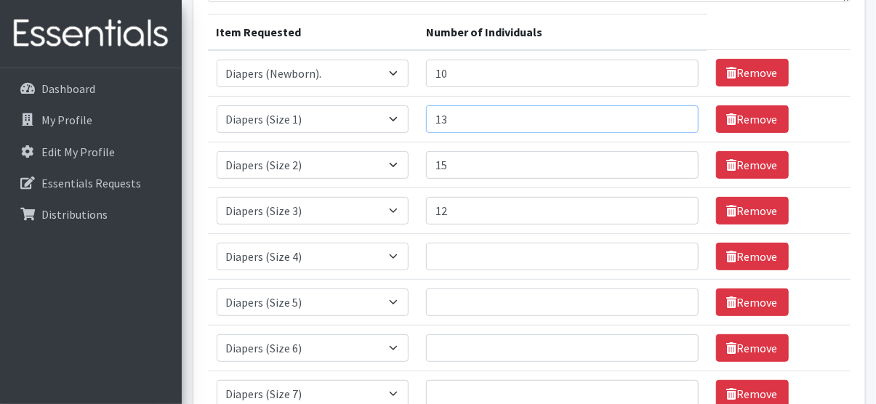
click at [675, 119] on input "13" at bounding box center [562, 119] width 272 height 28
click at [675, 119] on input "12" at bounding box center [562, 119] width 272 height 28
click at [675, 119] on input "11" at bounding box center [562, 119] width 272 height 28
type input "10"
click at [675, 119] on input "10" at bounding box center [562, 119] width 272 height 28
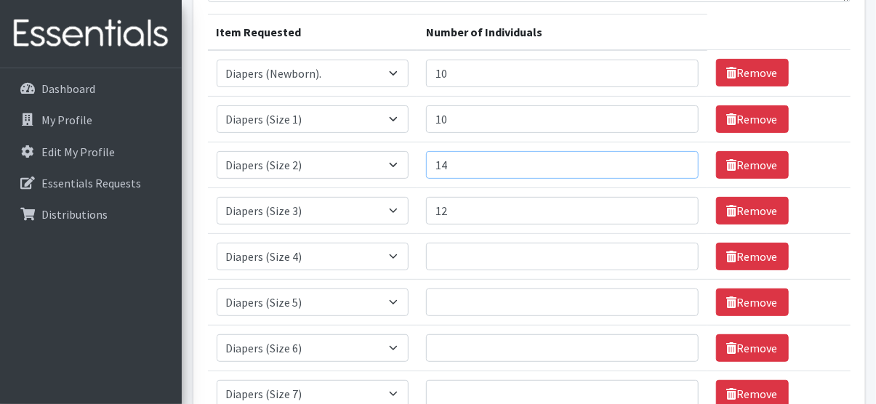
click at [676, 165] on input "14" at bounding box center [562, 165] width 272 height 28
click at [676, 165] on input "13" at bounding box center [562, 165] width 272 height 28
click at [676, 165] on input "12" at bounding box center [562, 165] width 272 height 28
click at [676, 165] on input "11" at bounding box center [562, 165] width 272 height 28
type input "10"
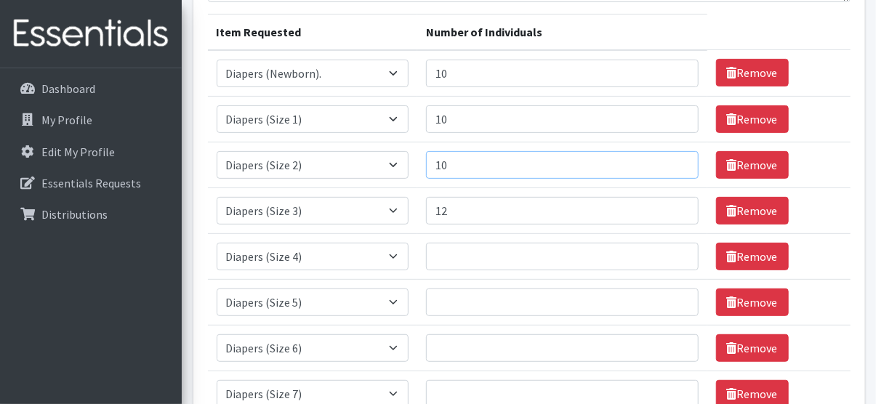
click at [676, 165] on input "10" at bounding box center [562, 165] width 272 height 28
click at [676, 215] on input "11" at bounding box center [562, 211] width 272 height 28
click at [676, 215] on input "10" at bounding box center [562, 211] width 272 height 28
click at [676, 215] on input "9" at bounding box center [562, 211] width 272 height 28
type input "10"
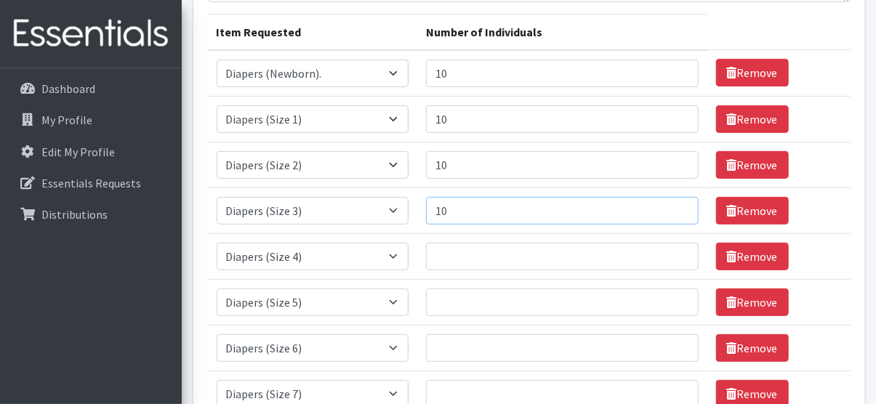
click at [676, 203] on input "10" at bounding box center [562, 211] width 272 height 28
click at [674, 262] on input "1" at bounding box center [562, 257] width 272 height 28
click at [675, 249] on input "2" at bounding box center [562, 257] width 272 height 28
click at [675, 249] on input "3" at bounding box center [562, 257] width 272 height 28
click at [675, 249] on input "4" at bounding box center [562, 257] width 272 height 28
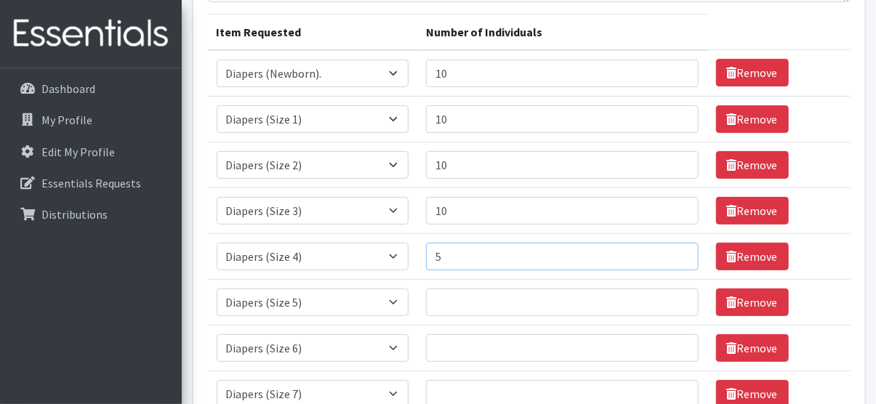
click at [675, 249] on input "5" at bounding box center [562, 257] width 272 height 28
click at [675, 249] on input "6" at bounding box center [562, 257] width 272 height 28
click at [675, 249] on input "9" at bounding box center [562, 257] width 272 height 28
type input "10"
click at [675, 249] on input "10" at bounding box center [562, 257] width 272 height 28
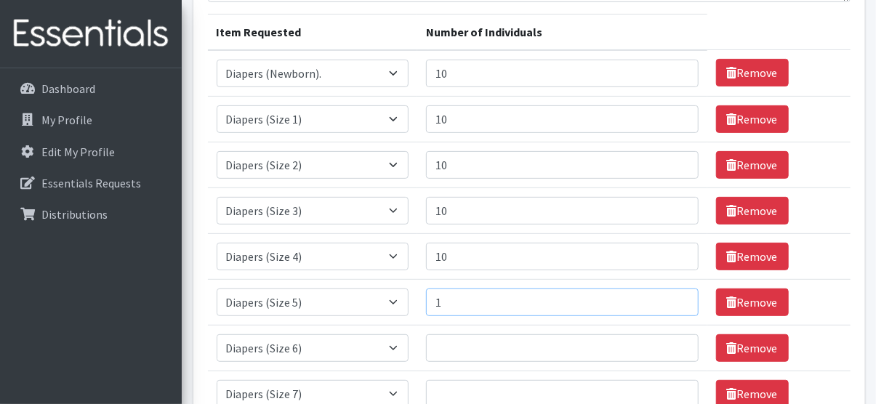
click at [675, 297] on input "1" at bounding box center [562, 303] width 272 height 28
click at [675, 297] on input "2" at bounding box center [562, 303] width 272 height 28
click at [675, 297] on input "3" at bounding box center [562, 303] width 272 height 28
click at [675, 297] on input "4" at bounding box center [562, 303] width 272 height 28
click at [675, 297] on input "5" at bounding box center [562, 303] width 272 height 28
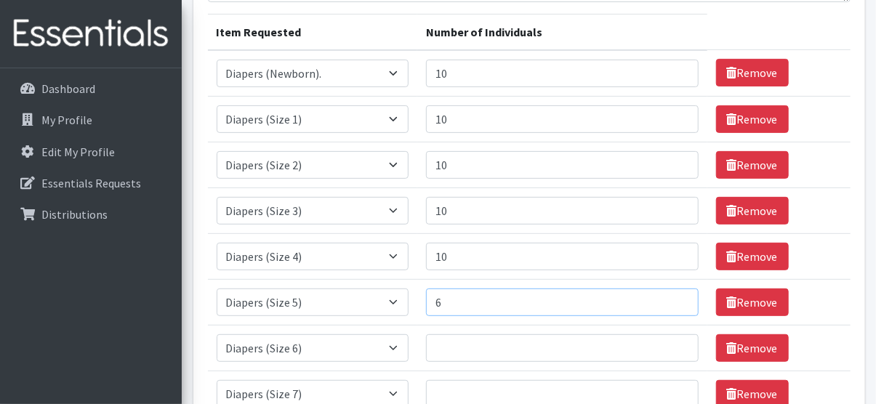
click at [675, 297] on input "6" at bounding box center [562, 303] width 272 height 28
click at [675, 297] on input "7" at bounding box center [562, 303] width 272 height 28
click at [675, 297] on input "8" at bounding box center [562, 303] width 272 height 28
click at [675, 297] on input "9" at bounding box center [562, 303] width 272 height 28
click at [675, 297] on input "10" at bounding box center [562, 303] width 272 height 28
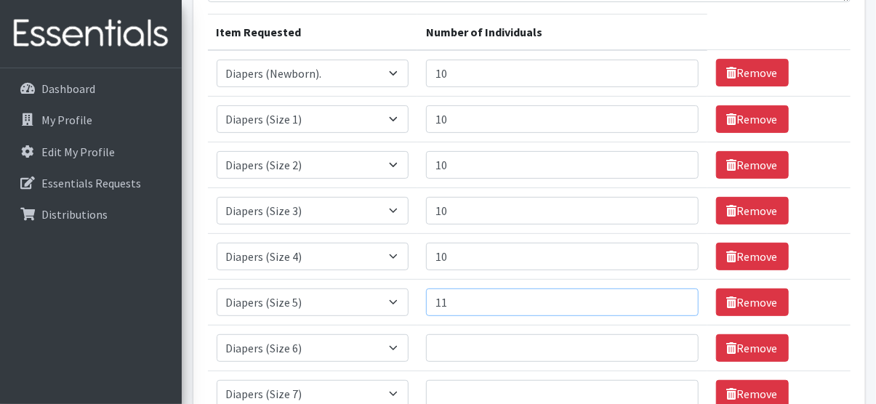
click at [675, 297] on input "11" at bounding box center [562, 303] width 272 height 28
click at [675, 297] on input "12" at bounding box center [562, 303] width 272 height 28
click at [675, 297] on input "13" at bounding box center [562, 303] width 272 height 28
click at [675, 297] on input "14" at bounding box center [562, 303] width 272 height 28
click at [675, 297] on input "15" at bounding box center [562, 303] width 272 height 28
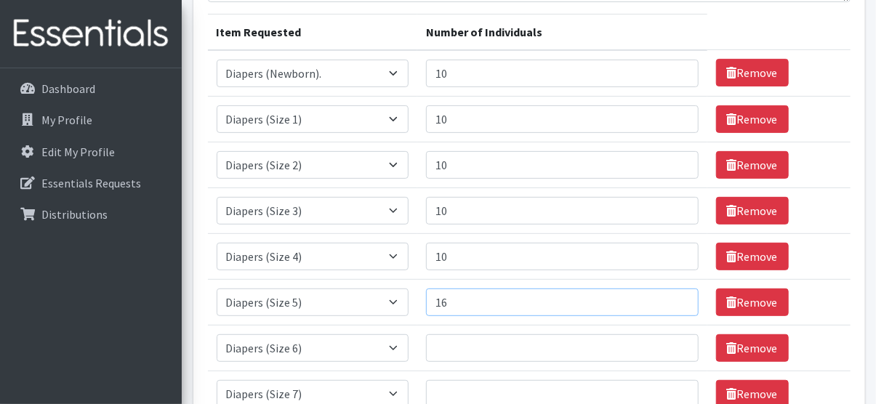
click at [675, 297] on input "16" at bounding box center [562, 303] width 272 height 28
click at [675, 297] on input "17" at bounding box center [562, 303] width 272 height 28
click at [675, 297] on input "18" at bounding box center [562, 303] width 272 height 28
click at [675, 297] on input "19" at bounding box center [562, 303] width 272 height 28
type input "20"
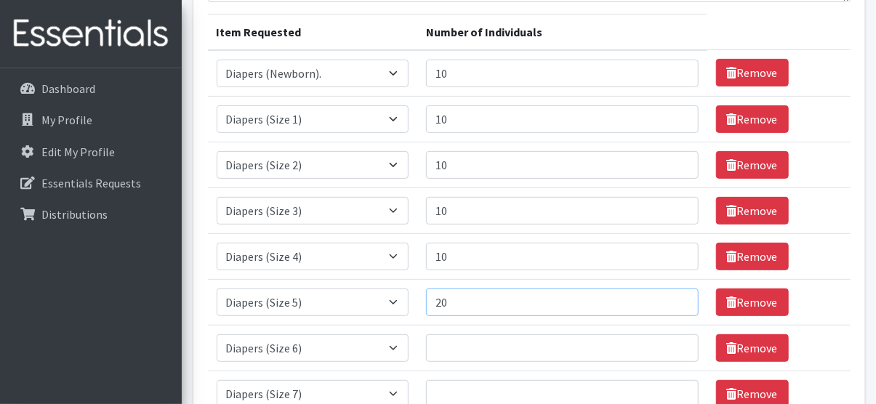
click at [675, 297] on input "20" at bounding box center [562, 303] width 272 height 28
click at [676, 344] on input "1" at bounding box center [562, 349] width 272 height 28
click at [676, 344] on input "2" at bounding box center [562, 349] width 272 height 28
click at [676, 344] on input "3" at bounding box center [562, 349] width 272 height 28
click at [676, 344] on input "4" at bounding box center [562, 349] width 272 height 28
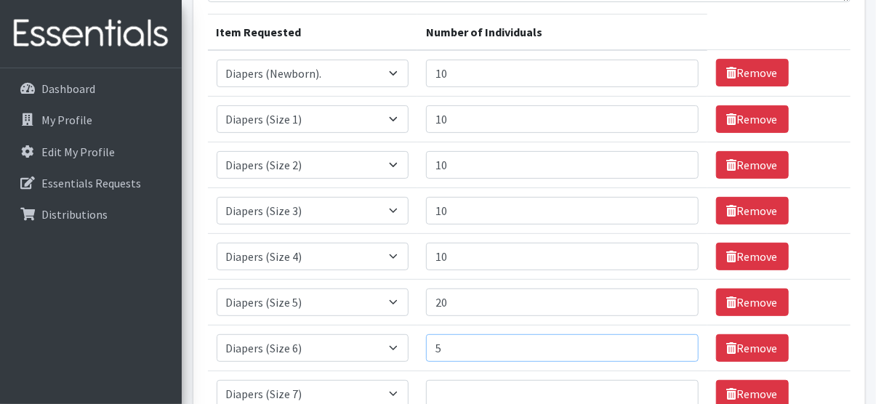
click at [676, 344] on input "5" at bounding box center [562, 349] width 272 height 28
click at [676, 344] on input "6" at bounding box center [562, 349] width 272 height 28
click at [676, 344] on input "7" at bounding box center [562, 349] width 272 height 28
click at [676, 344] on input "8" at bounding box center [562, 349] width 272 height 28
click at [676, 344] on input "9" at bounding box center [562, 349] width 272 height 28
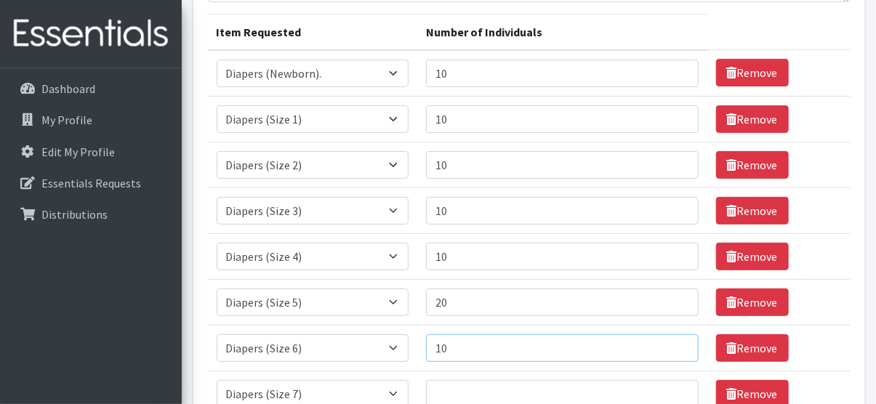
click at [676, 344] on input "10" at bounding box center [562, 349] width 272 height 28
click at [676, 344] on input "11" at bounding box center [562, 349] width 272 height 28
click at [676, 344] on input "12" at bounding box center [562, 349] width 272 height 28
click at [676, 344] on input "13" at bounding box center [562, 349] width 272 height 28
click at [676, 344] on input "14" at bounding box center [562, 349] width 272 height 28
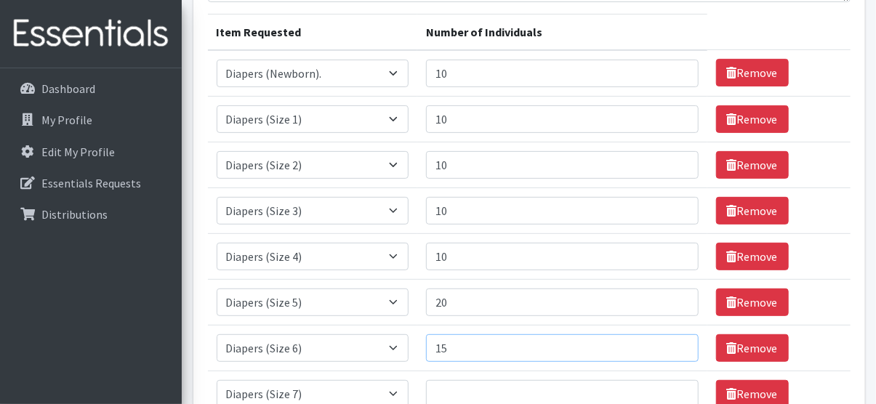
type input "15"
click at [676, 344] on input "15" at bounding box center [562, 349] width 272 height 28
click at [676, 304] on input "19" at bounding box center [562, 303] width 272 height 28
click at [676, 304] on input "18" at bounding box center [562, 303] width 272 height 28
click at [676, 304] on input "17" at bounding box center [562, 303] width 272 height 28
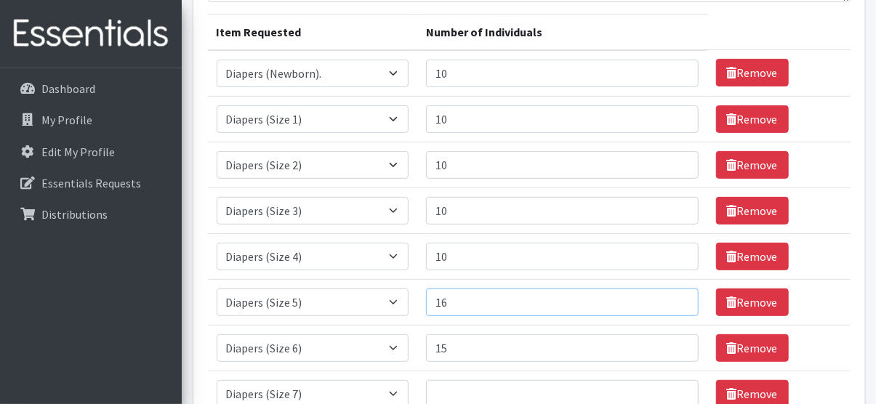
click at [676, 304] on input "16" at bounding box center [562, 303] width 272 height 28
type input "15"
click at [676, 304] on input "15" at bounding box center [562, 303] width 272 height 28
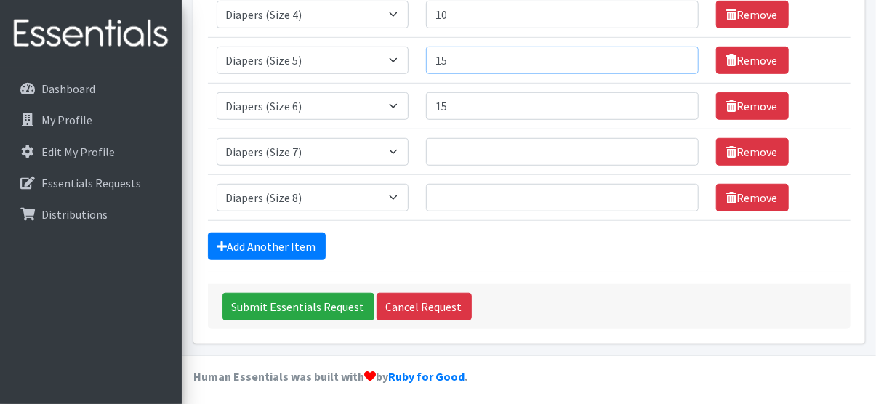
scroll to position [420, 0]
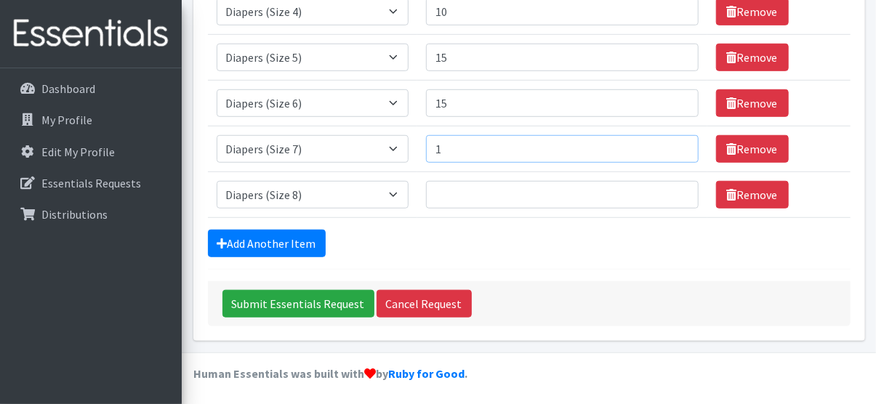
click at [673, 147] on input "1" at bounding box center [562, 149] width 272 height 28
click at [673, 147] on input "2" at bounding box center [562, 149] width 272 height 28
click at [673, 147] on input "3" at bounding box center [562, 149] width 272 height 28
click at [673, 147] on input "4" at bounding box center [562, 149] width 272 height 28
click at [673, 147] on input "5" at bounding box center [562, 149] width 272 height 28
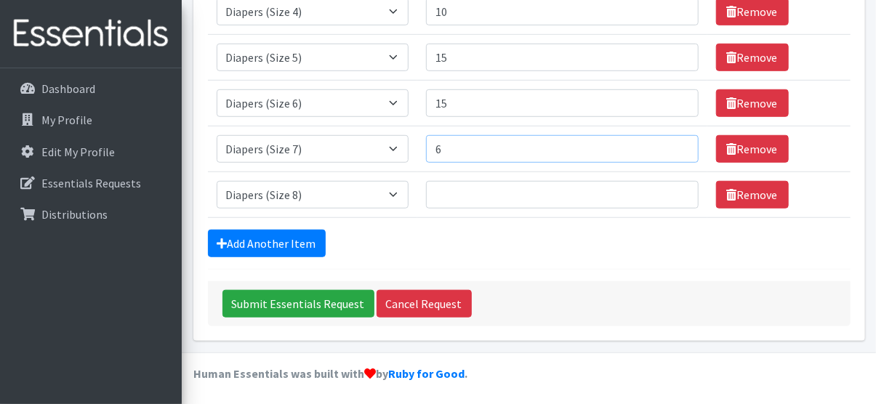
click at [673, 147] on input "6" at bounding box center [562, 149] width 272 height 28
click at [673, 147] on input "7" at bounding box center [562, 149] width 272 height 28
click at [673, 147] on input "8" at bounding box center [562, 149] width 272 height 28
click at [673, 147] on input "9" at bounding box center [562, 149] width 272 height 28
click at [673, 147] on input "10" at bounding box center [562, 149] width 272 height 28
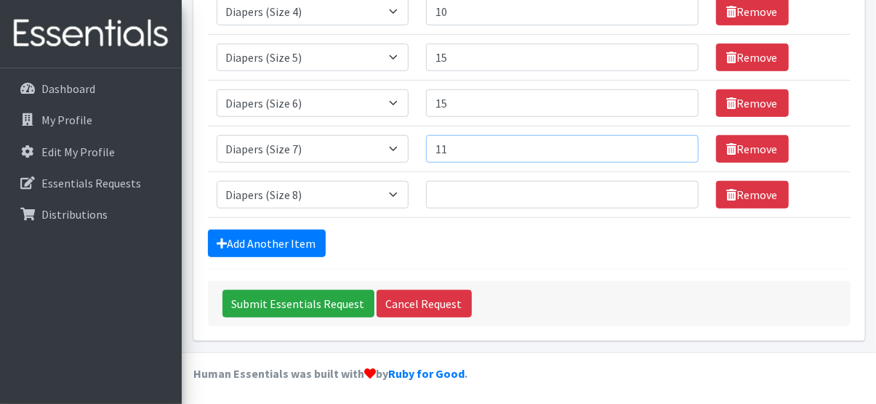
click at [673, 147] on input "11" at bounding box center [562, 149] width 272 height 28
click at [673, 147] on input "12" at bounding box center [562, 149] width 272 height 28
click at [673, 147] on input "13" at bounding box center [562, 149] width 272 height 28
click at [673, 147] on input "14" at bounding box center [562, 149] width 272 height 28
type input "15"
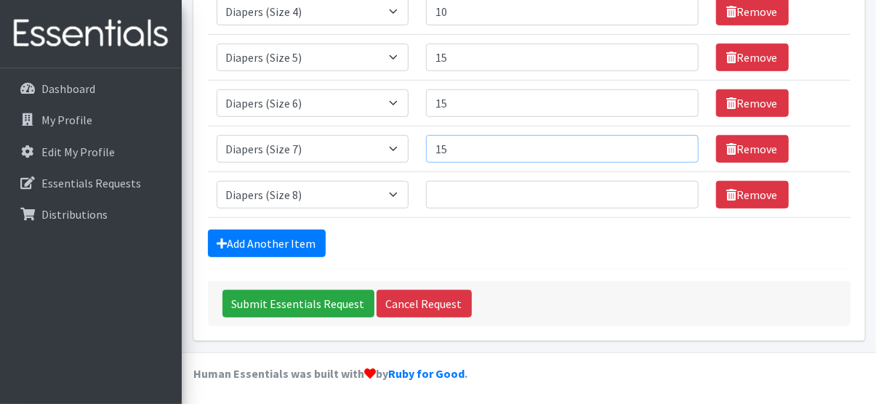
click at [673, 147] on input "15" at bounding box center [562, 149] width 272 height 28
click at [673, 190] on input "1" at bounding box center [562, 195] width 272 height 28
click at [673, 190] on input "2" at bounding box center [562, 195] width 272 height 28
click at [673, 190] on input "3" at bounding box center [562, 195] width 272 height 28
click at [673, 190] on input "4" at bounding box center [562, 195] width 272 height 28
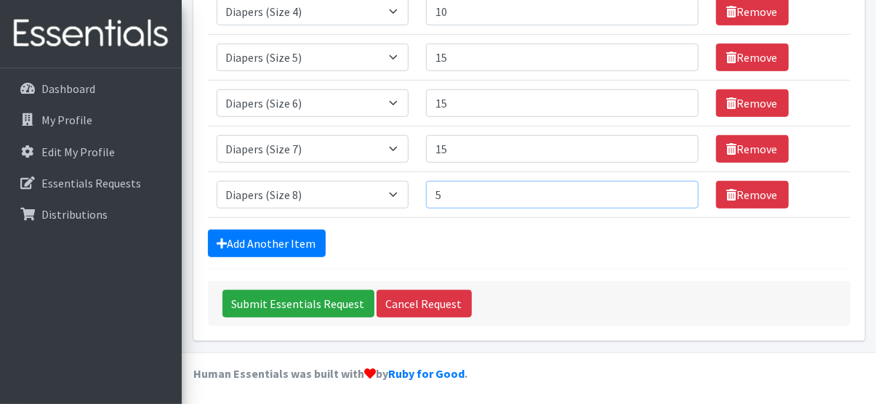
click at [673, 190] on input "5" at bounding box center [562, 195] width 272 height 28
click at [673, 190] on input "6" at bounding box center [562, 195] width 272 height 28
click at [673, 190] on input "7" at bounding box center [562, 195] width 272 height 28
click at [673, 190] on input "8" at bounding box center [562, 195] width 272 height 28
click at [673, 190] on input "9" at bounding box center [562, 195] width 272 height 28
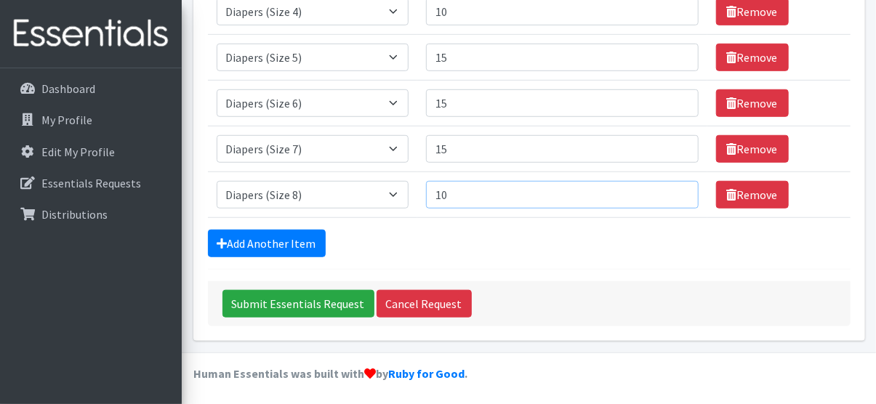
click at [673, 190] on input "10" at bounding box center [562, 195] width 272 height 28
click at [673, 190] on input "11" at bounding box center [562, 195] width 272 height 28
click at [673, 190] on input "12" at bounding box center [562, 195] width 272 height 28
click at [673, 190] on input "13" at bounding box center [562, 195] width 272 height 28
click at [673, 190] on input "14" at bounding box center [562, 195] width 272 height 28
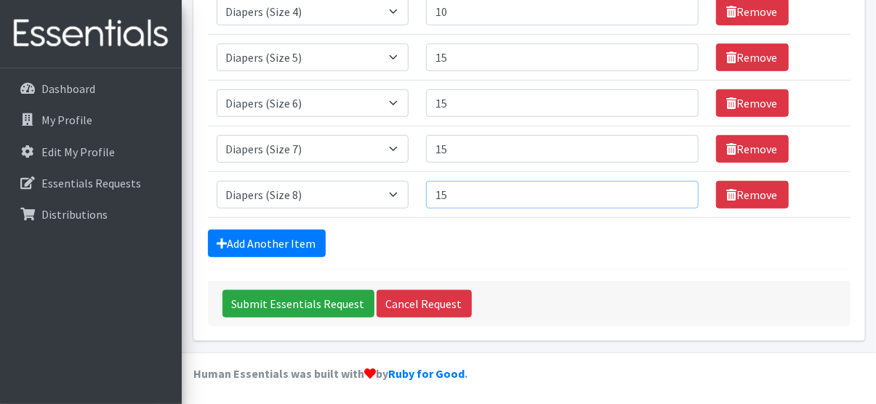
type input "15"
click at [673, 190] on input "15" at bounding box center [562, 195] width 272 height 28
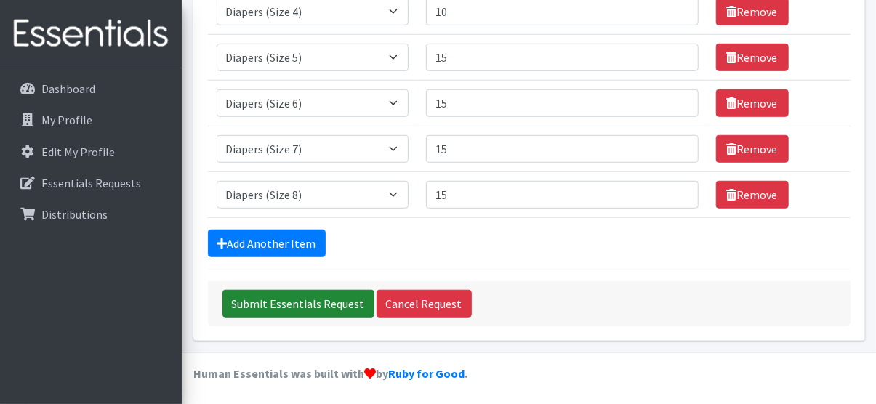
click at [279, 309] on input "Submit Essentials Request" at bounding box center [299, 304] width 152 height 28
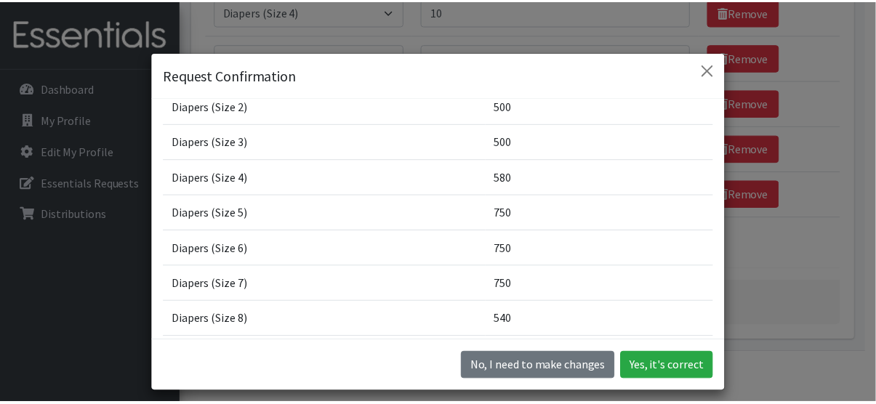
scroll to position [137, 0]
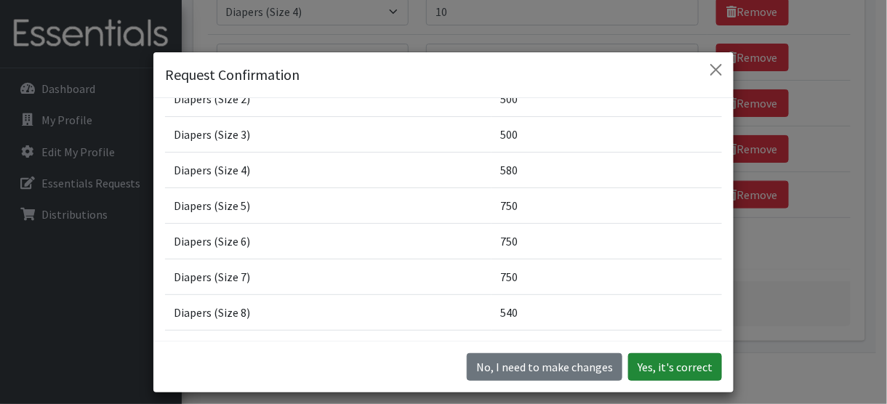
click at [665, 369] on button "Yes, it's correct" at bounding box center [675, 367] width 94 height 28
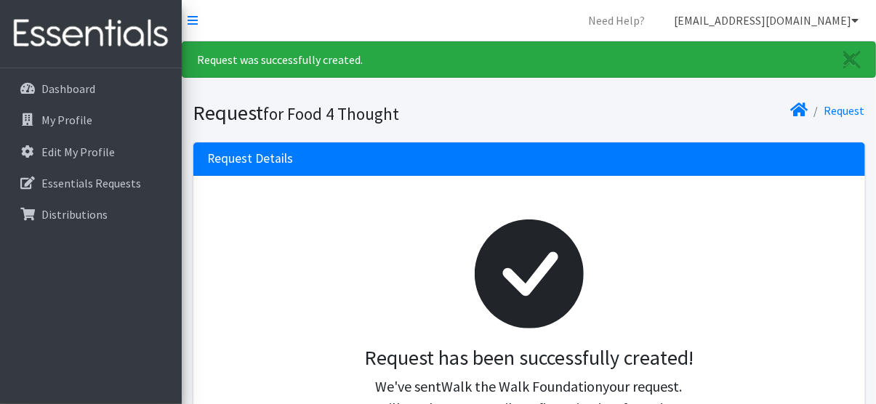
click at [854, 24] on icon at bounding box center [855, 21] width 7 height 12
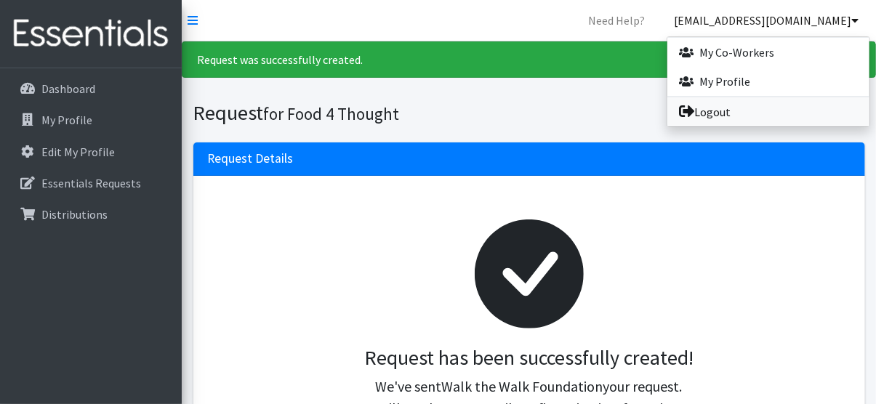
click at [706, 119] on link "Logout" at bounding box center [769, 111] width 202 height 29
